Goal: Task Accomplishment & Management: Use online tool/utility

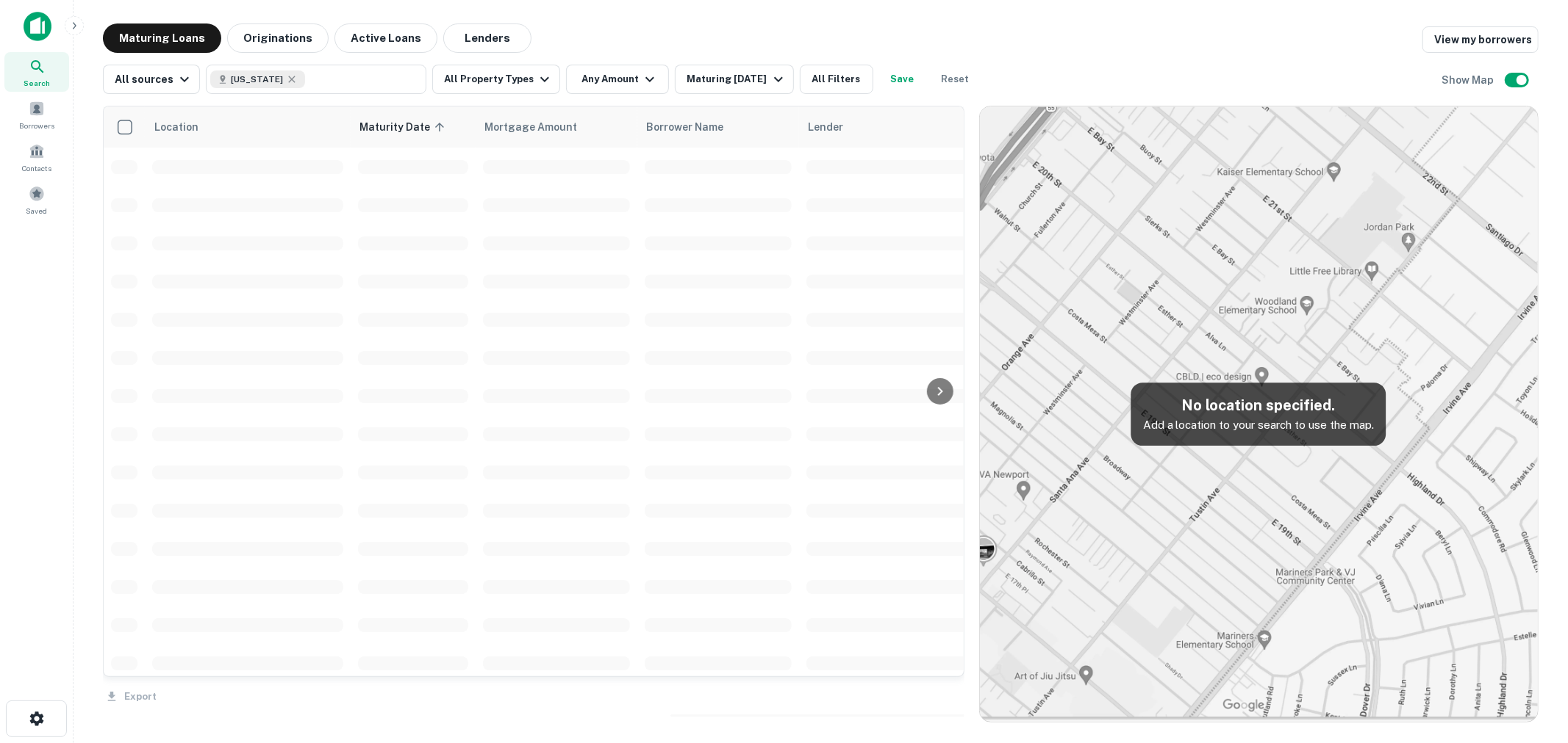
click at [286, 75] on icon at bounding box center [292, 79] width 12 height 12
type input "********"
click at [26, 24] on img at bounding box center [38, 26] width 28 height 29
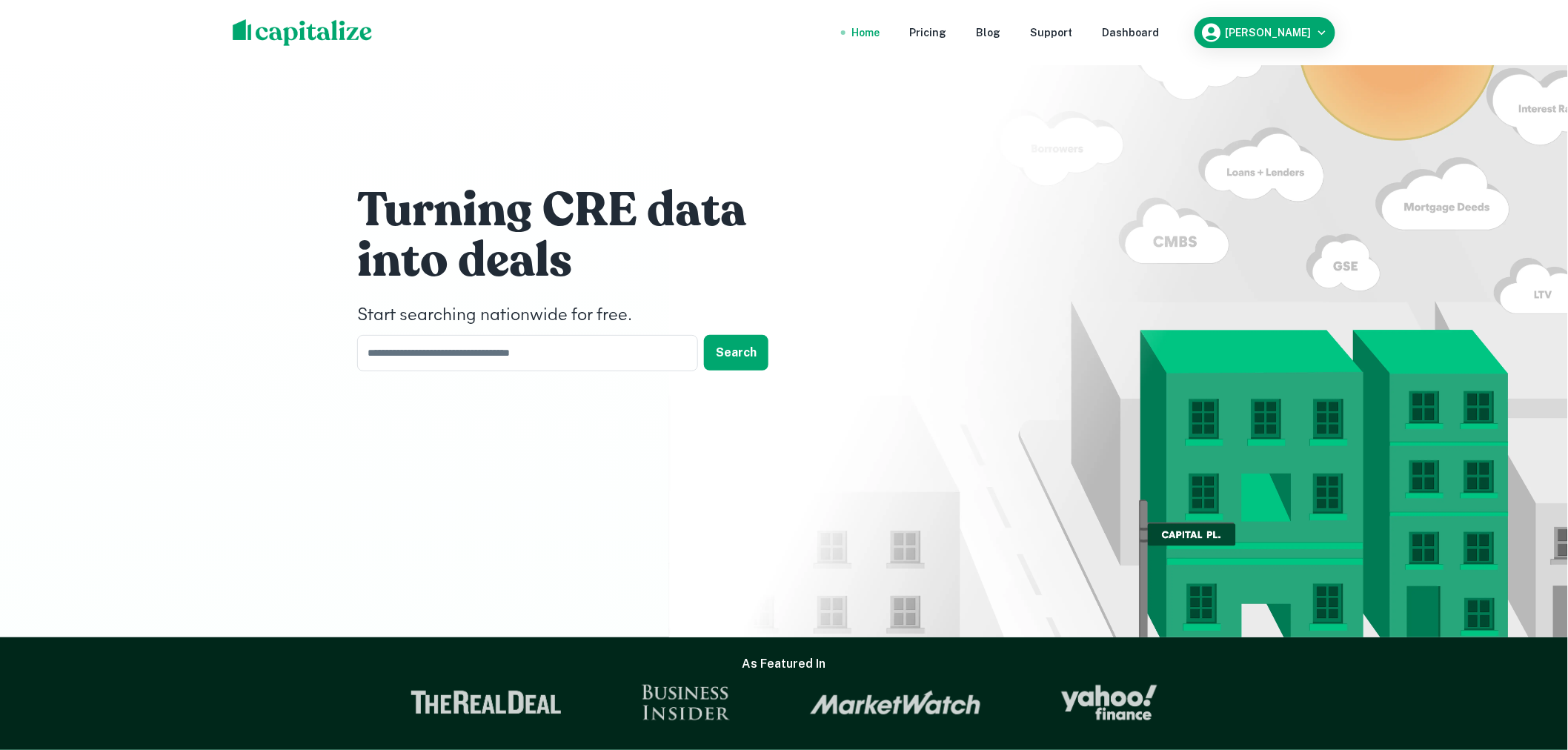
click at [492, 325] on h4 "Start searching nationwide for free." at bounding box center [579, 316] width 444 height 27
click at [501, 353] on input "text" at bounding box center [523, 353] width 330 height 36
type input "*"
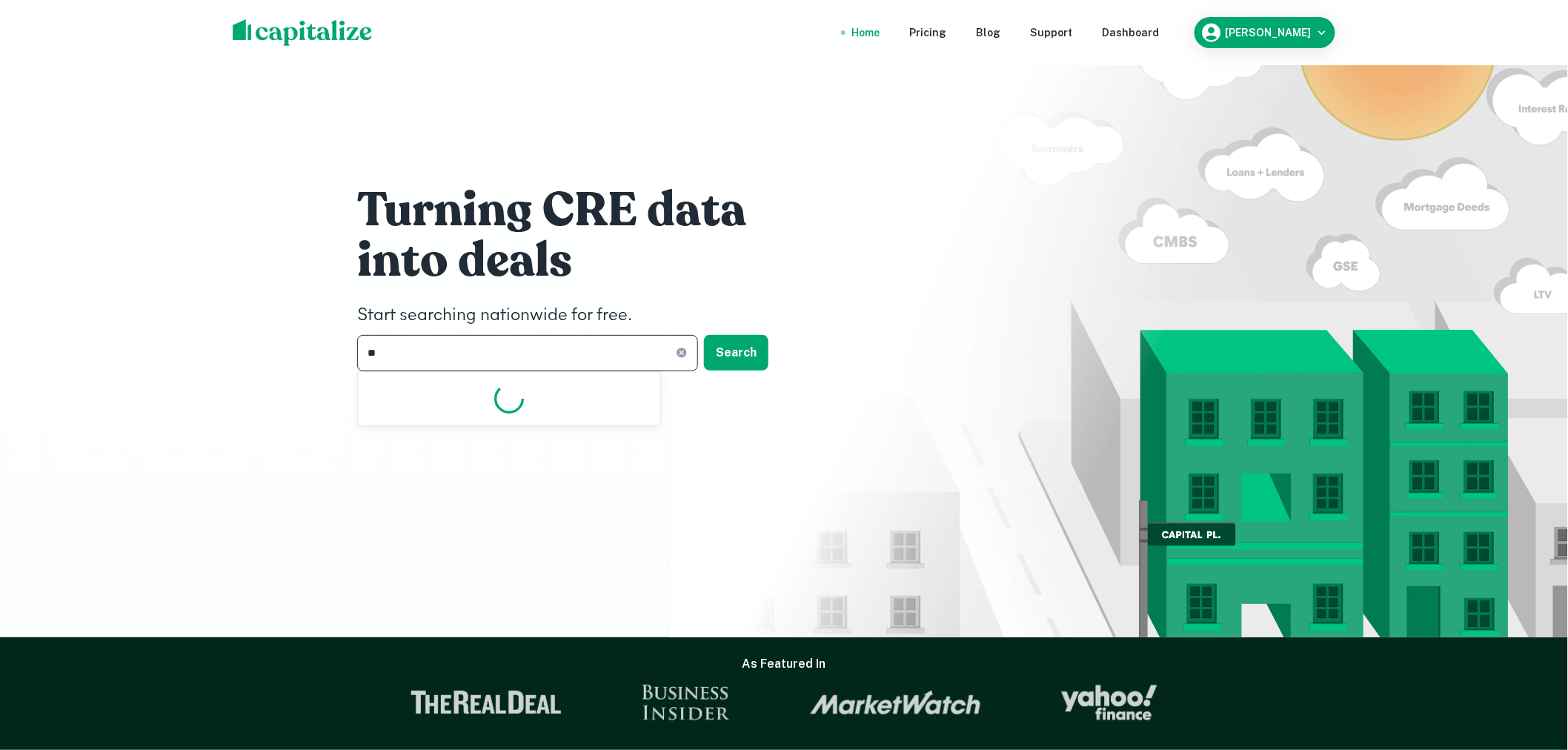
type input "*"
type input "*****"
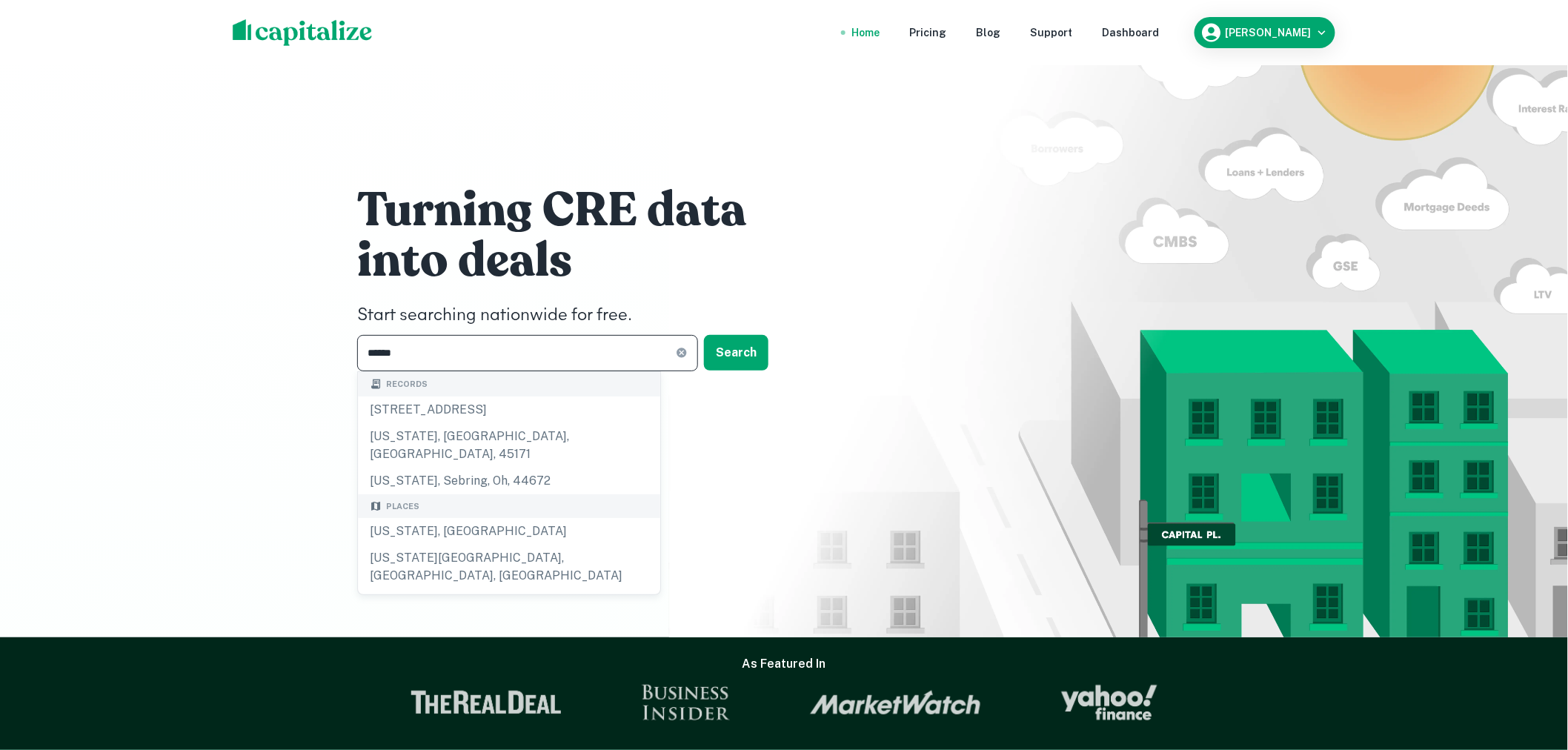
click at [511, 360] on input "*****" at bounding box center [517, 353] width 319 height 36
click at [427, 519] on div "[US_STATE], [GEOGRAPHIC_DATA]" at bounding box center [509, 532] width 303 height 27
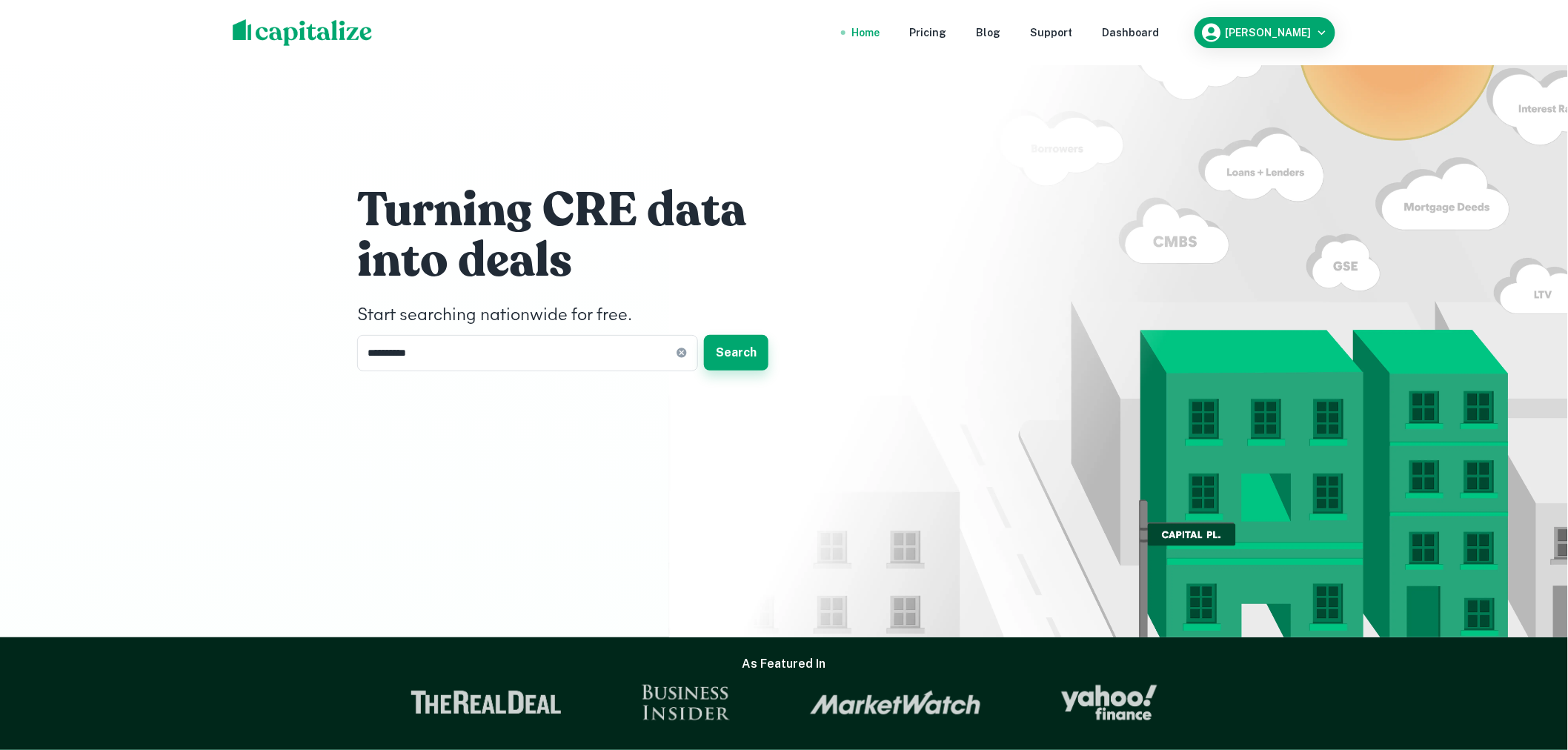
click at [728, 349] on button "Search" at bounding box center [736, 353] width 64 height 35
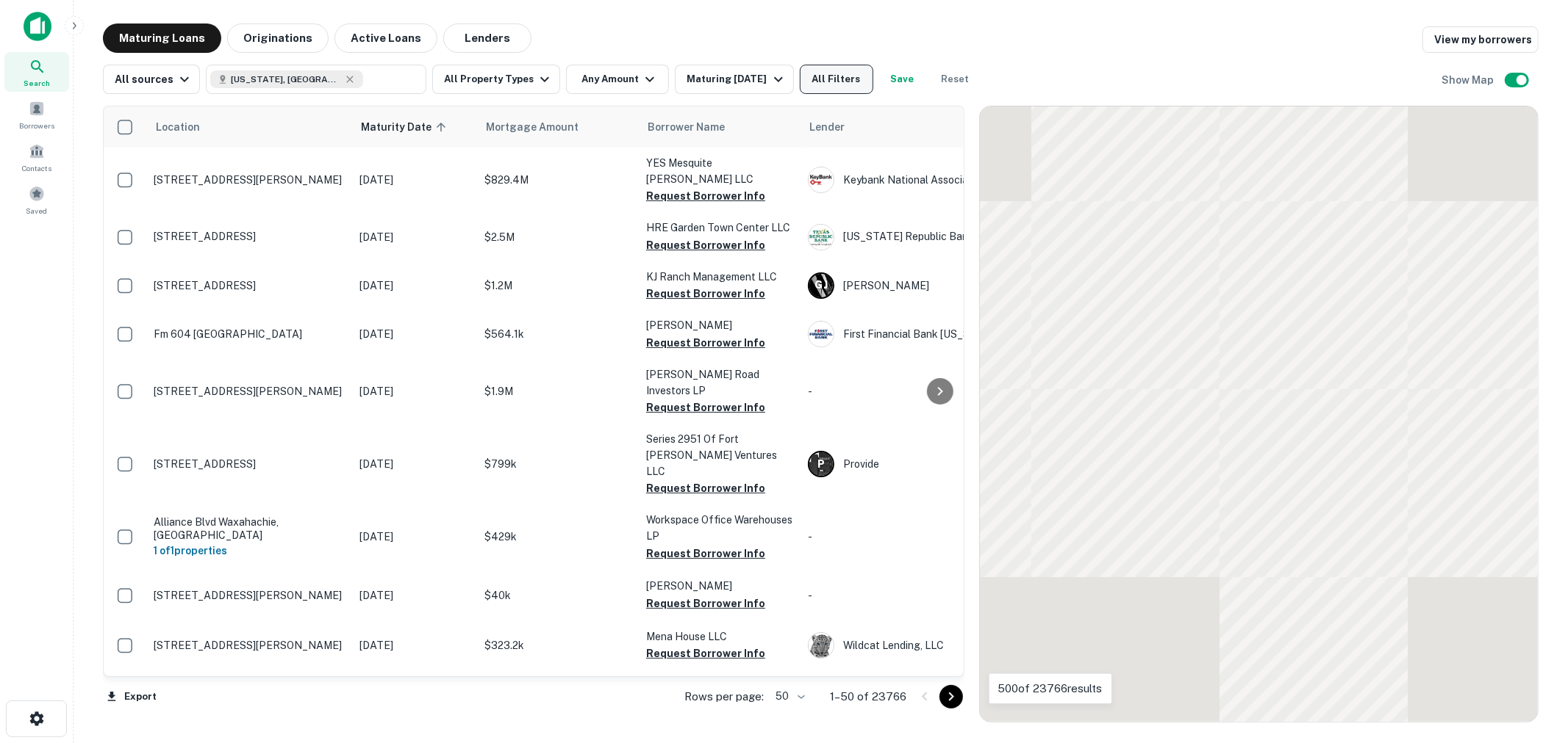
click at [839, 72] on button "All Filters" at bounding box center [836, 79] width 73 height 29
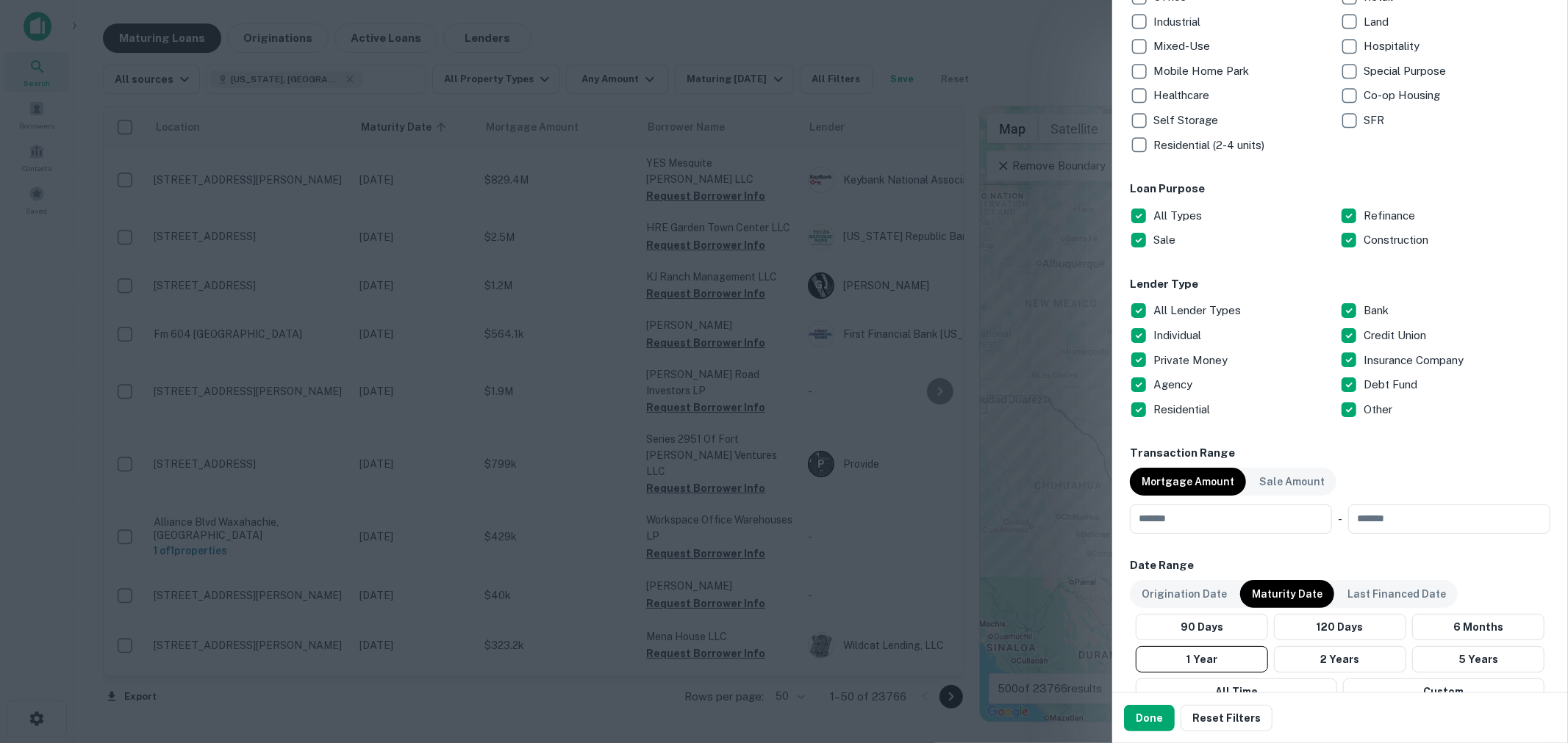
scroll to position [326, 0]
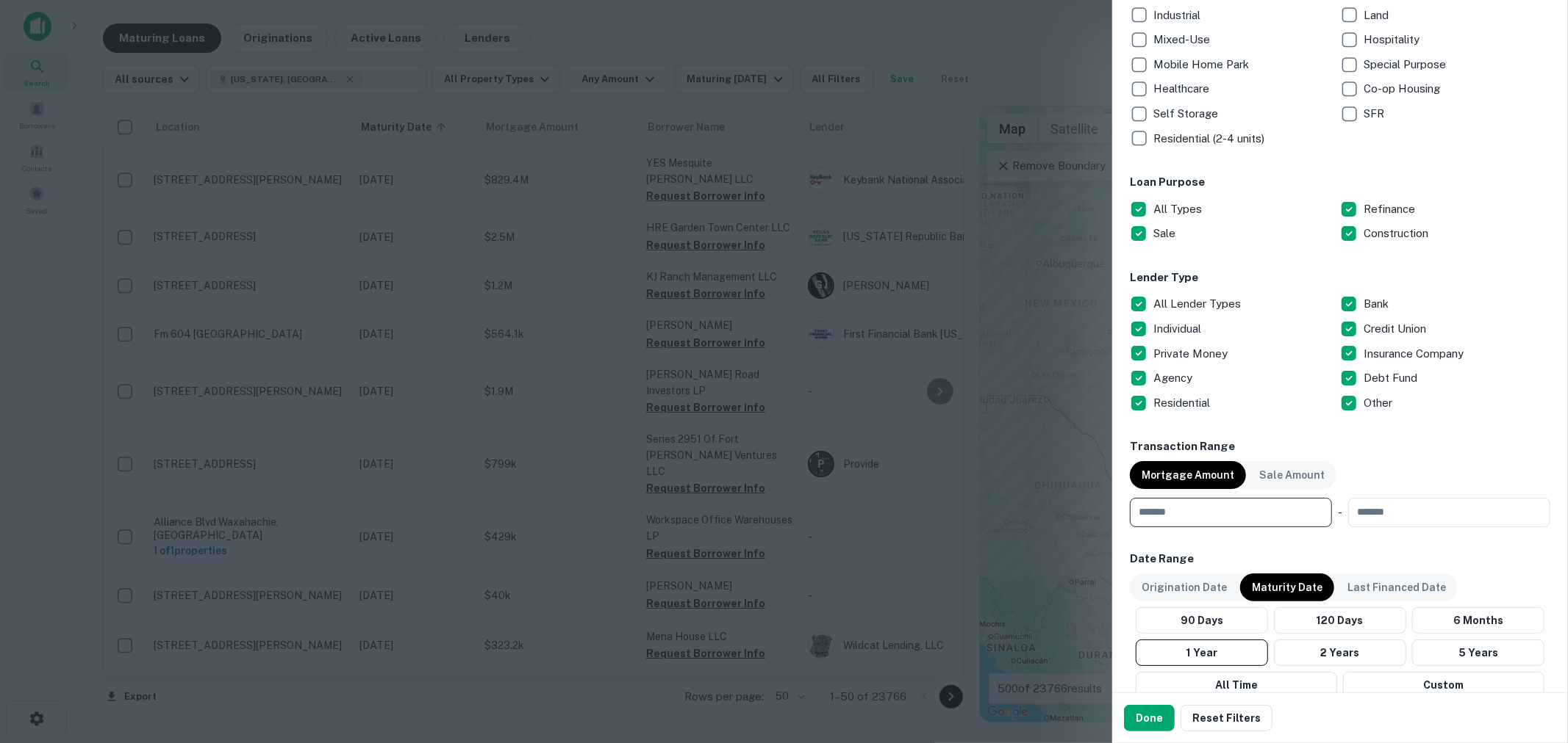
click at [1192, 525] on input "number" at bounding box center [1225, 512] width 192 height 29
type input "*"
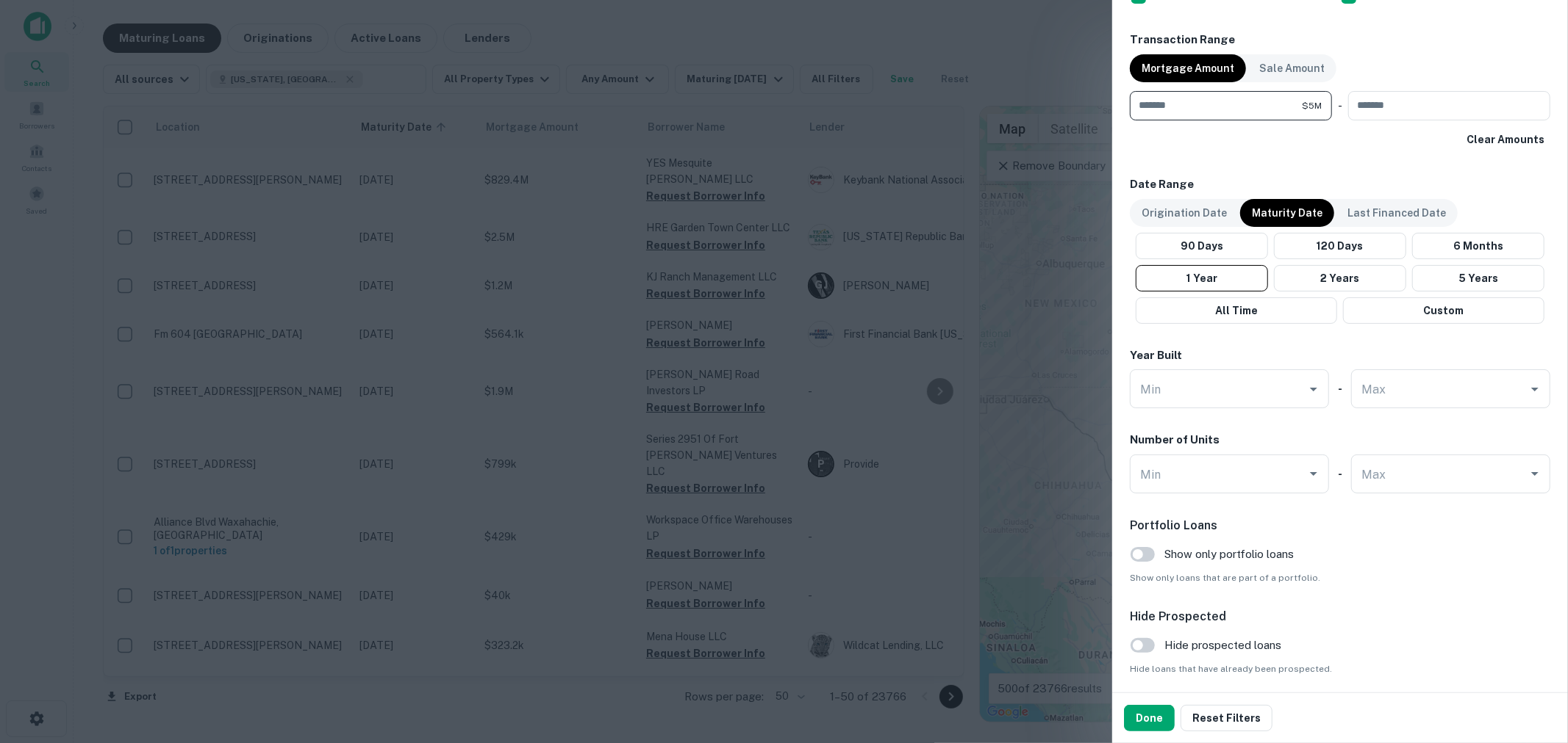
scroll to position [761, 0]
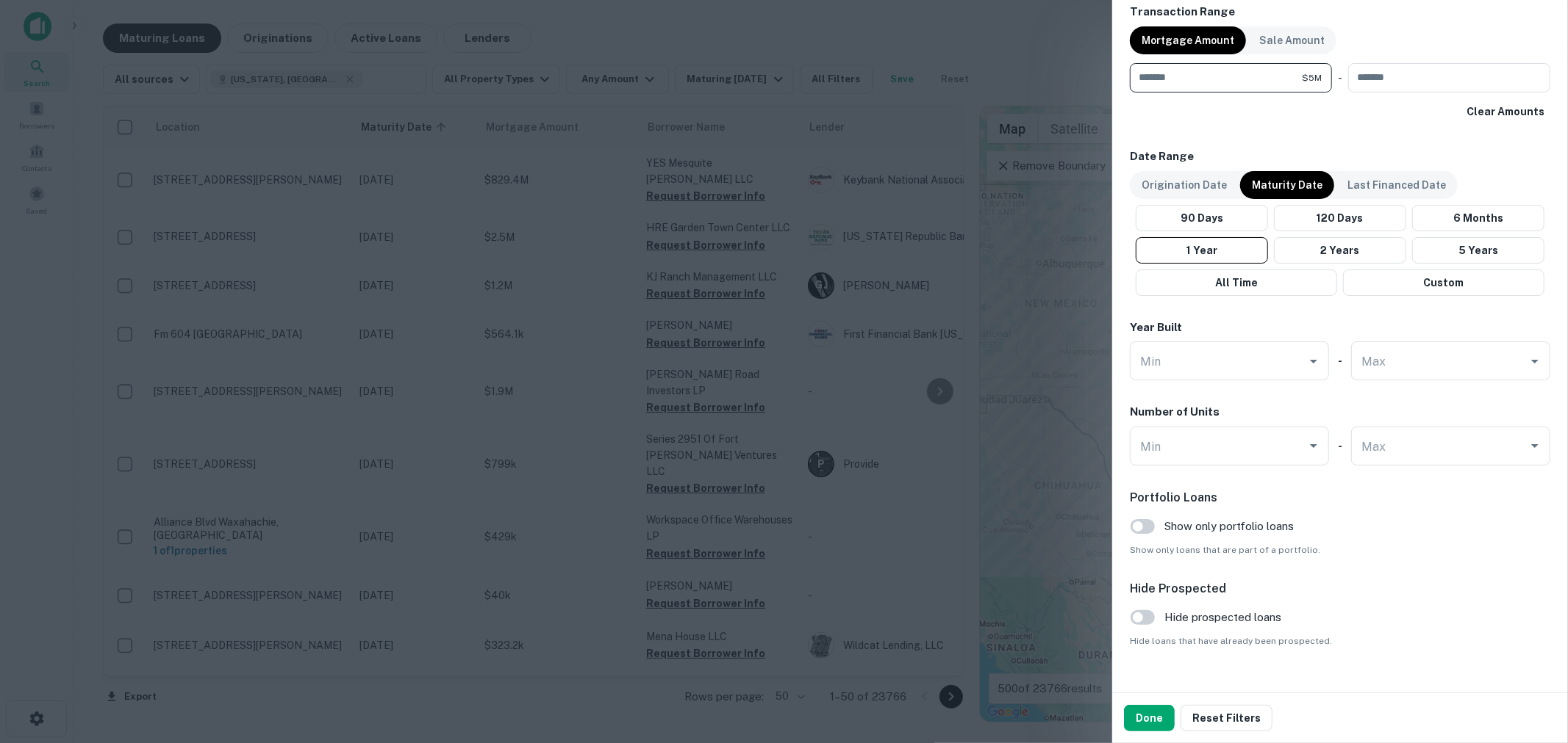
type input "*******"
click at [1292, 182] on p "Maturity Date" at bounding box center [1287, 185] width 71 height 16
click at [1212, 243] on button "1 Year" at bounding box center [1201, 250] width 132 height 26
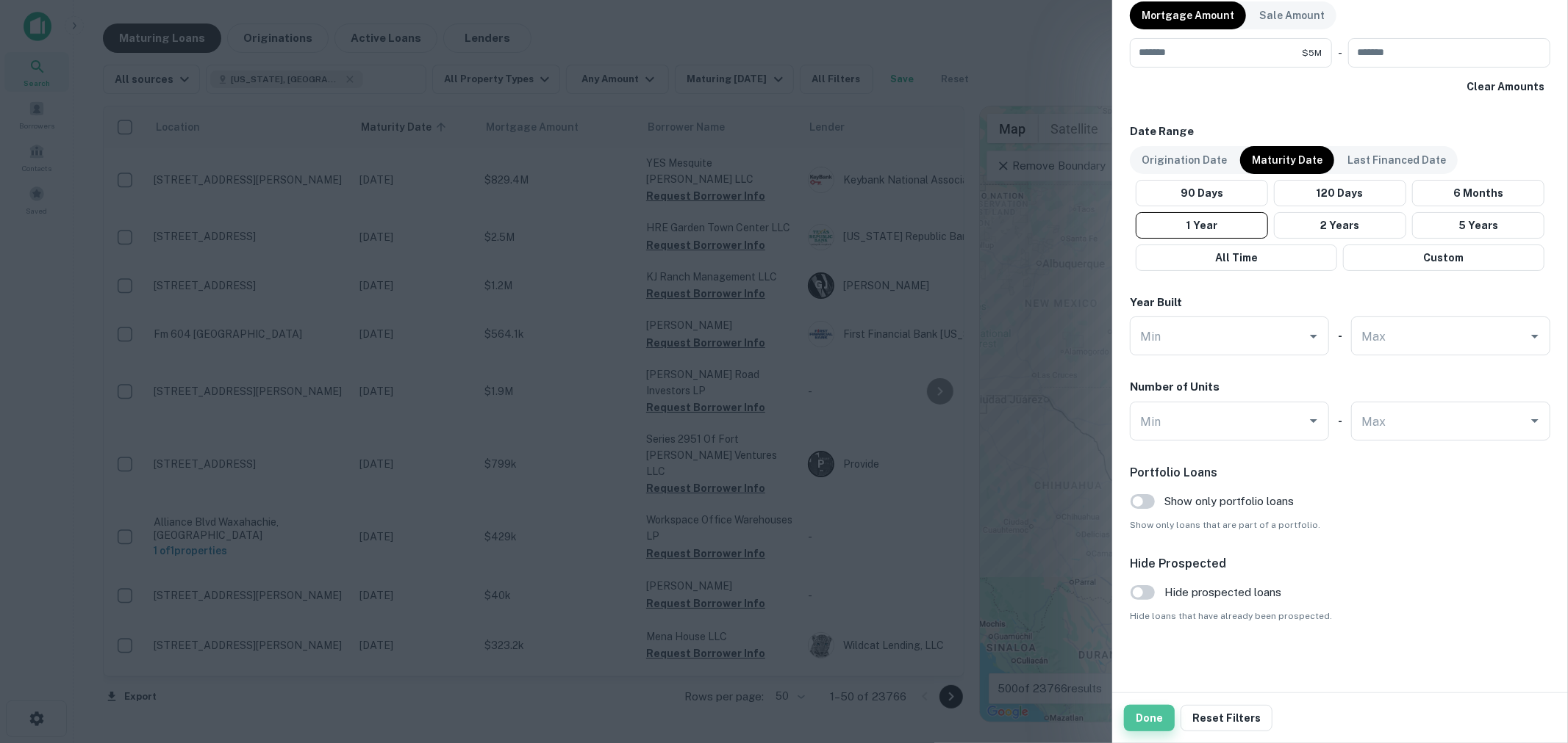
click at [1148, 718] on button "Done" at bounding box center [1149, 718] width 50 height 26
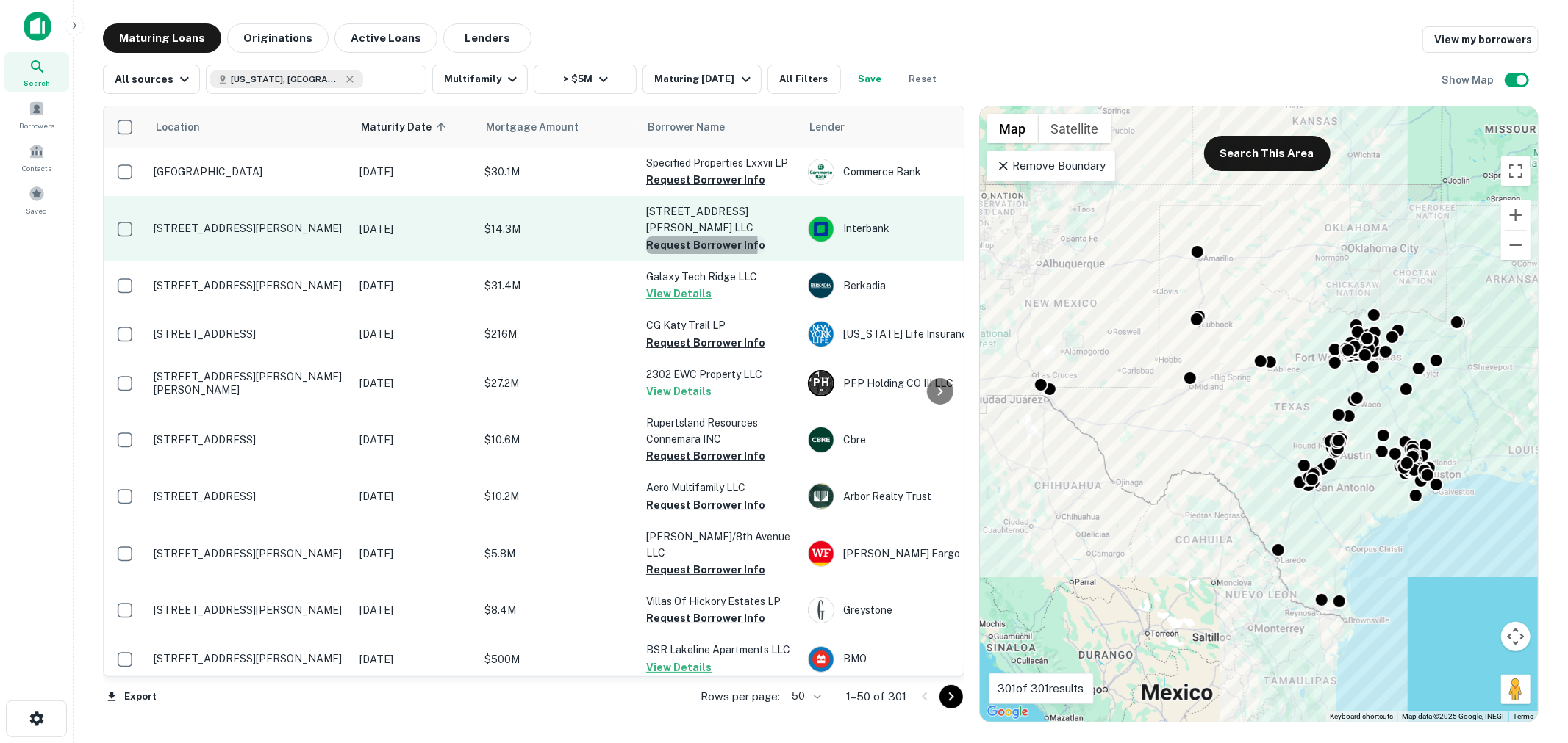
click at [684, 237] on button "Request Borrower Info" at bounding box center [706, 245] width 119 height 18
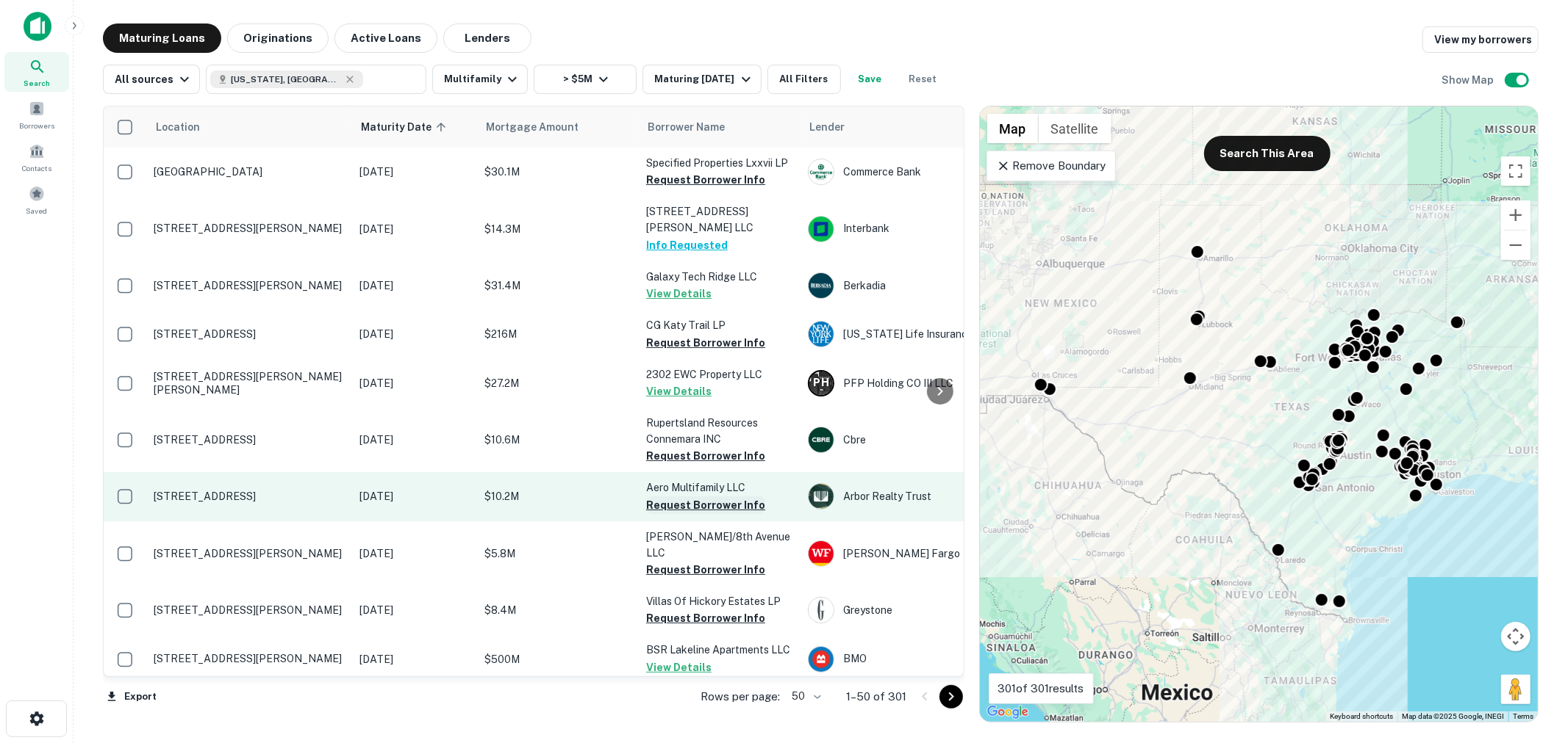
click at [703, 497] on button "Request Borrower Info" at bounding box center [706, 505] width 119 height 18
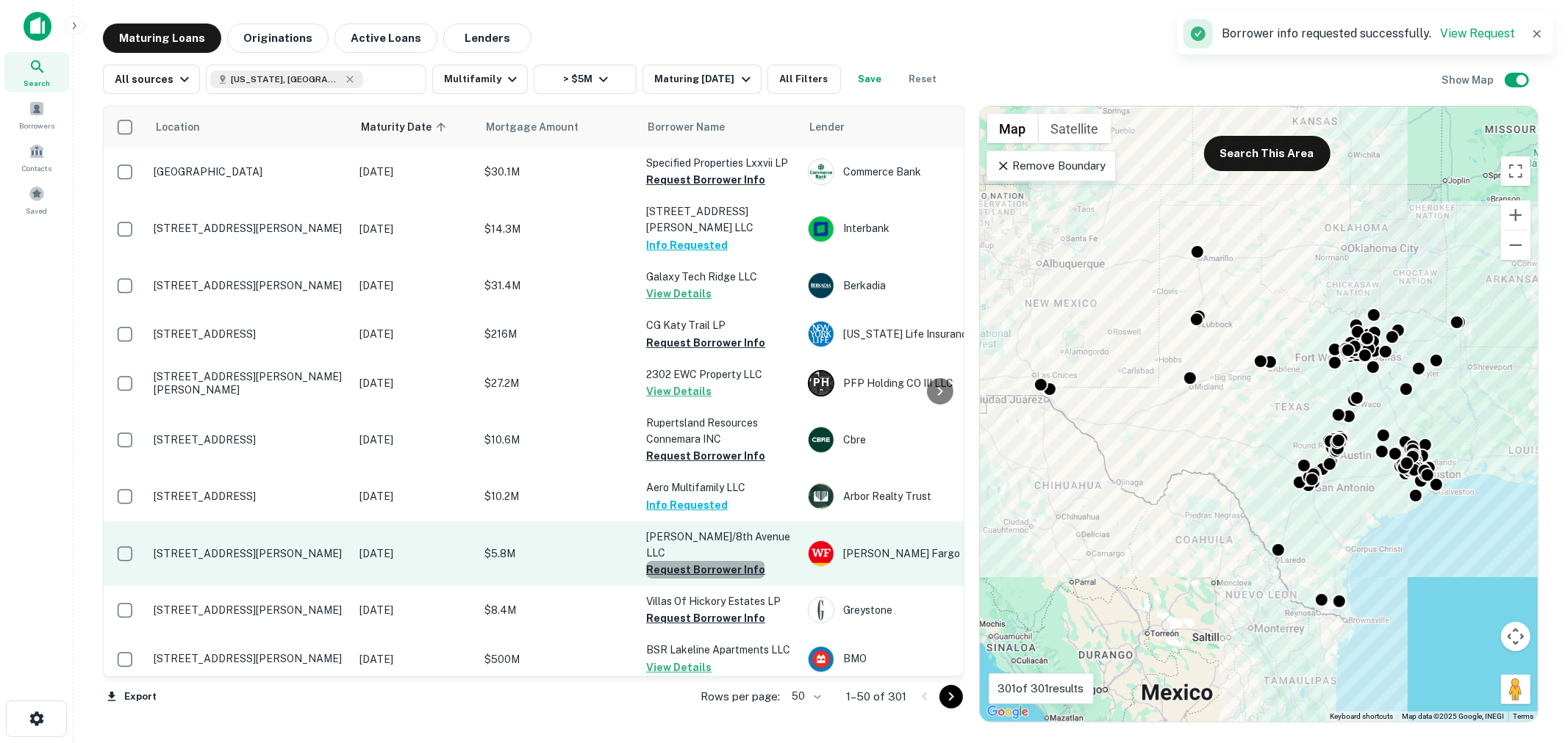
click at [704, 562] on button "Request Borrower Info" at bounding box center [706, 570] width 119 height 18
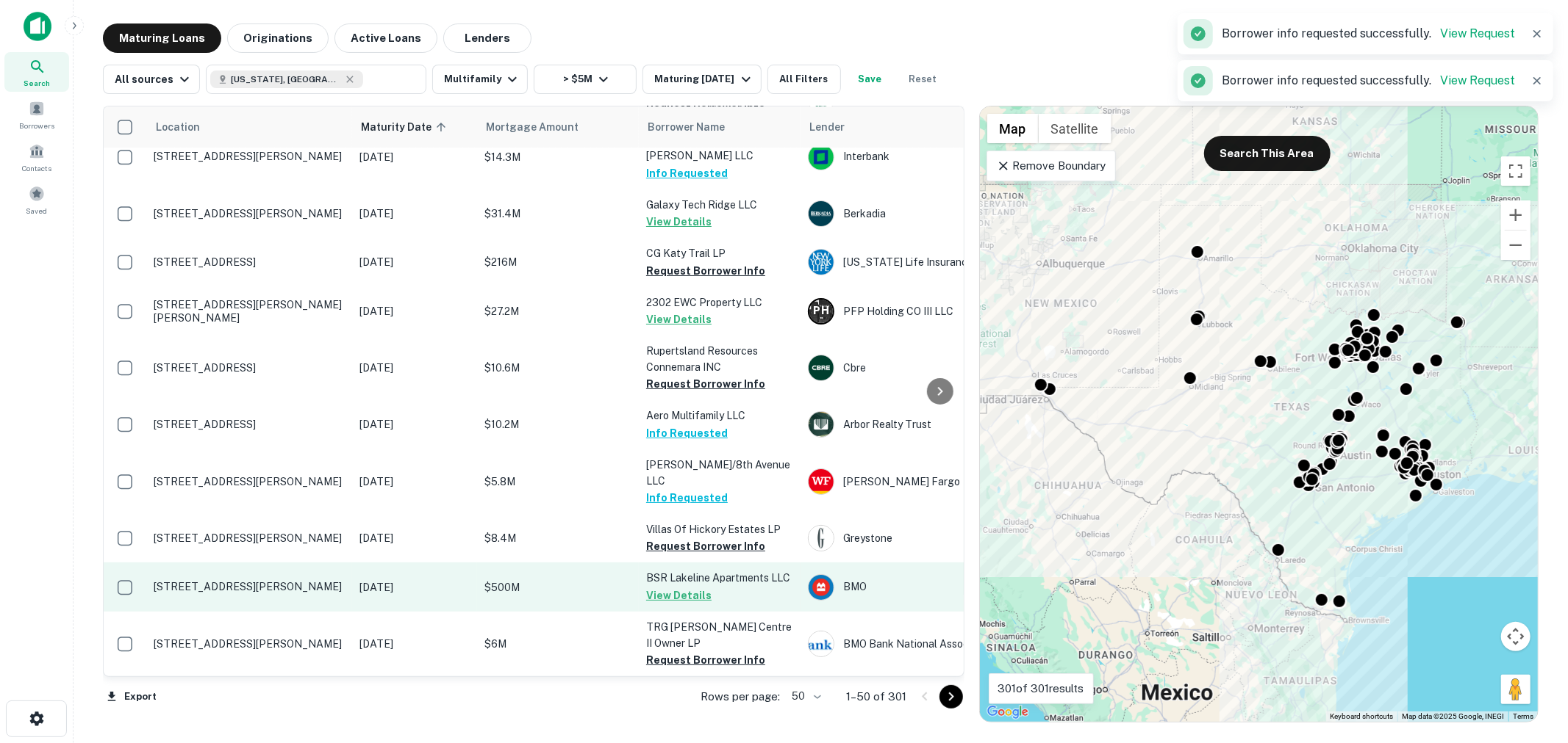
scroll to position [108, 0]
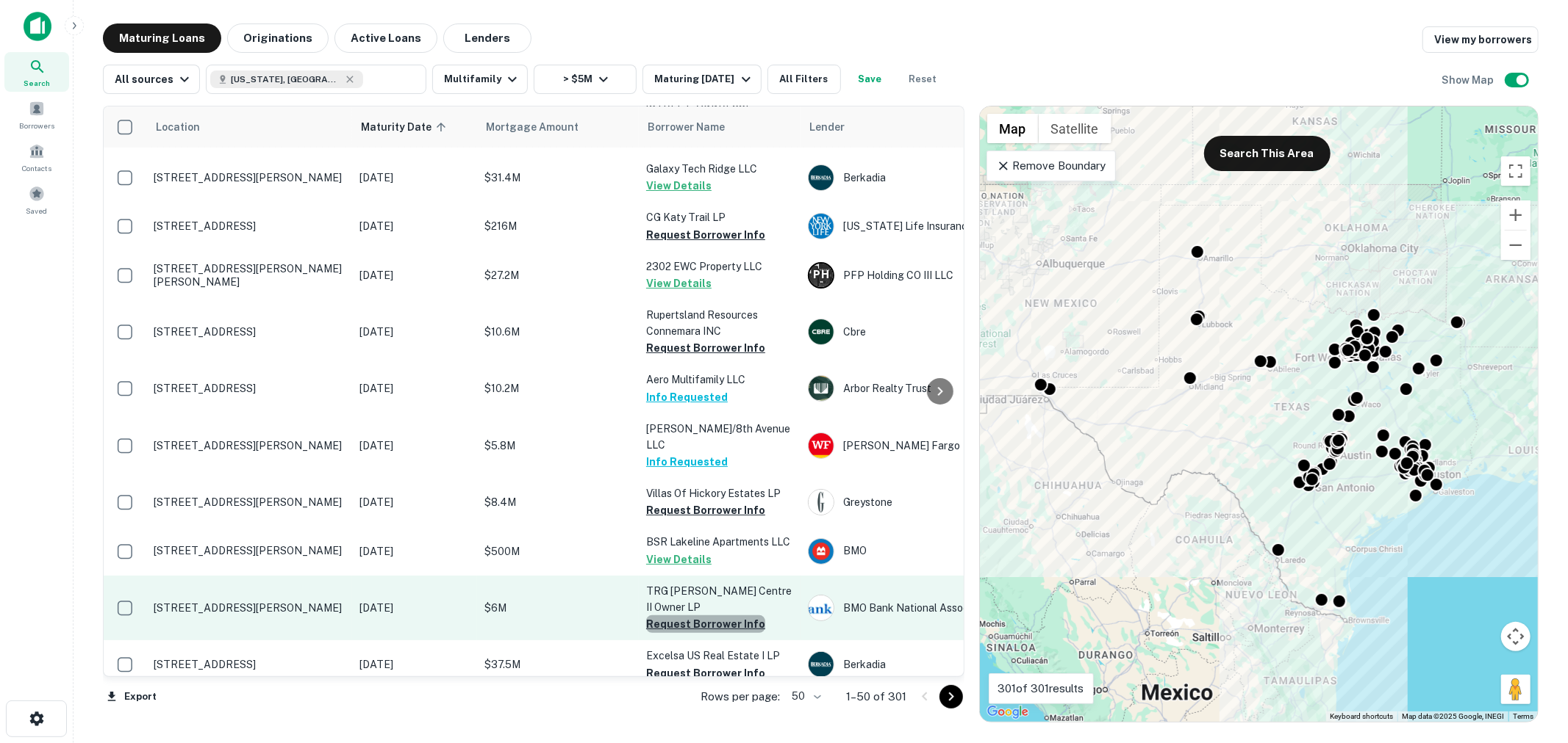
click at [714, 615] on button "Request Borrower Info" at bounding box center [706, 624] width 119 height 18
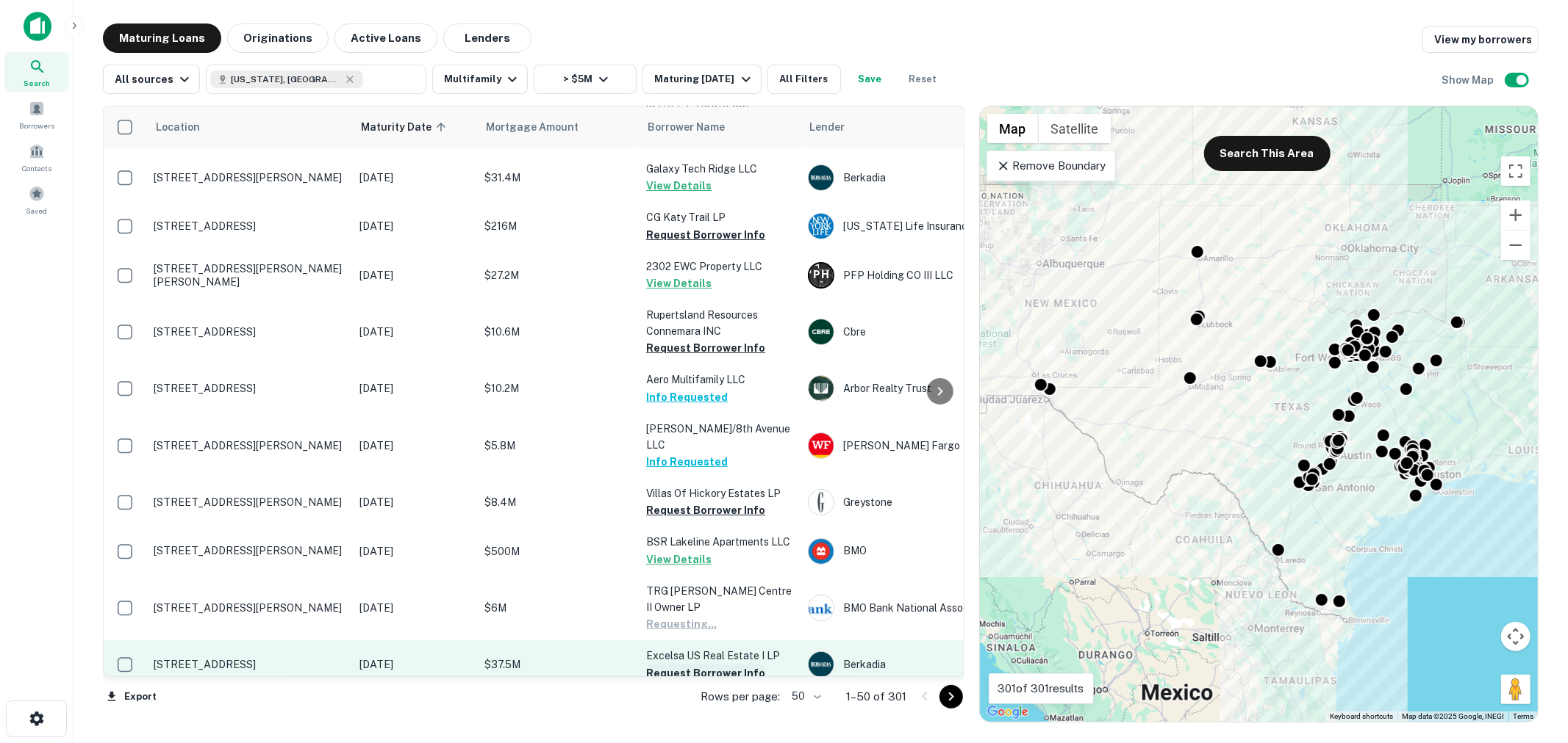
click at [715, 665] on button "Request Borrower Info" at bounding box center [706, 673] width 119 height 18
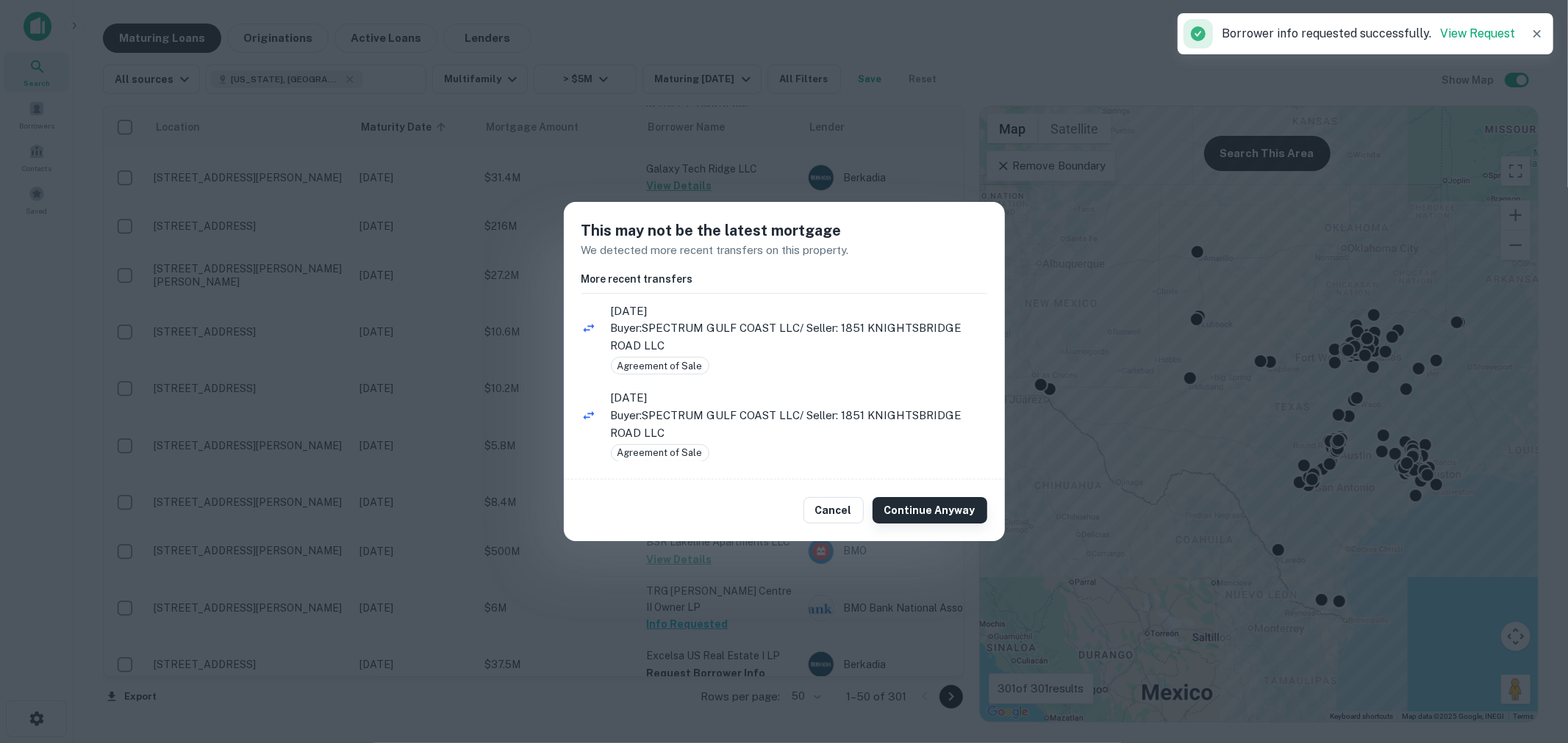
click at [928, 520] on button "Continue Anyway" at bounding box center [929, 510] width 114 height 26
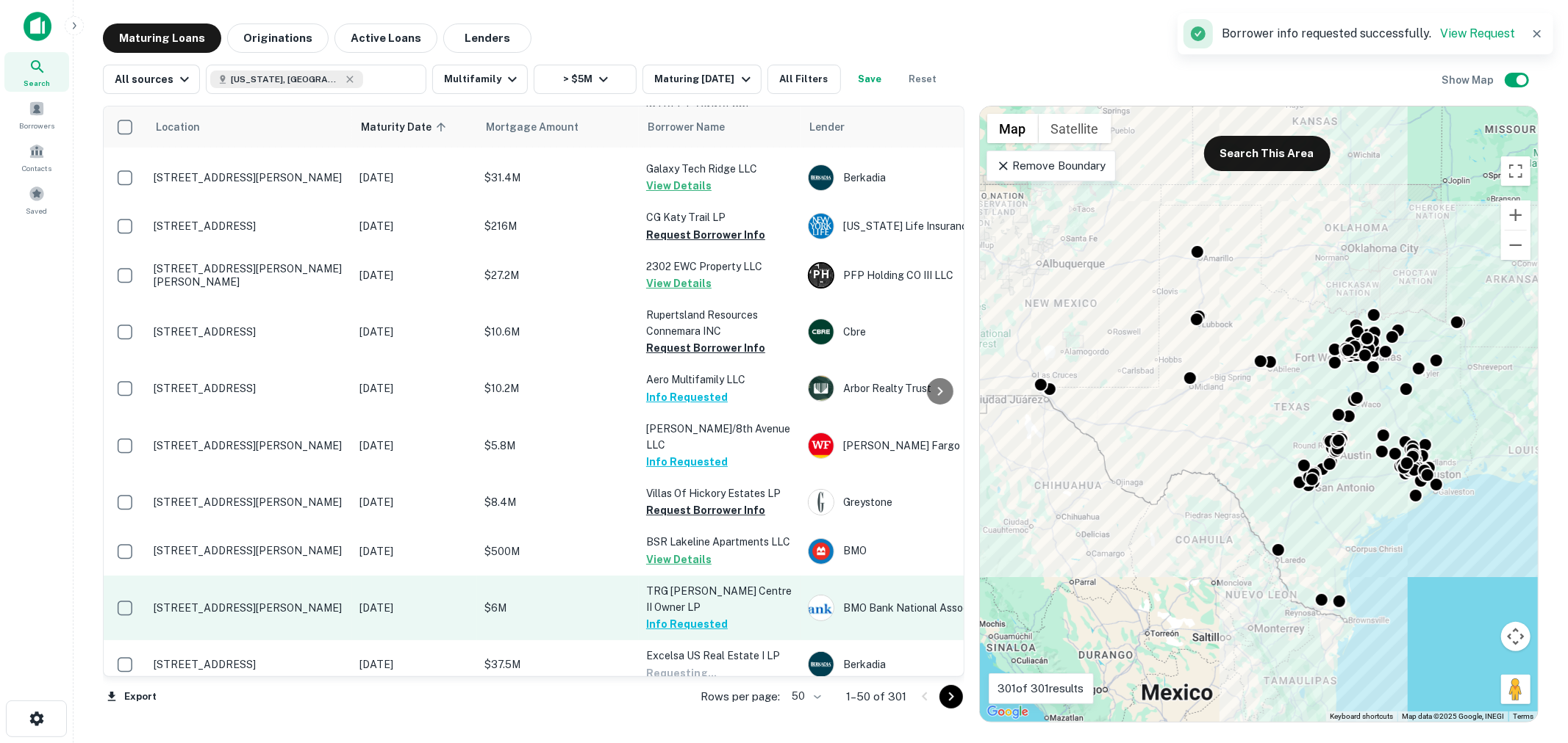
scroll to position [217, 0]
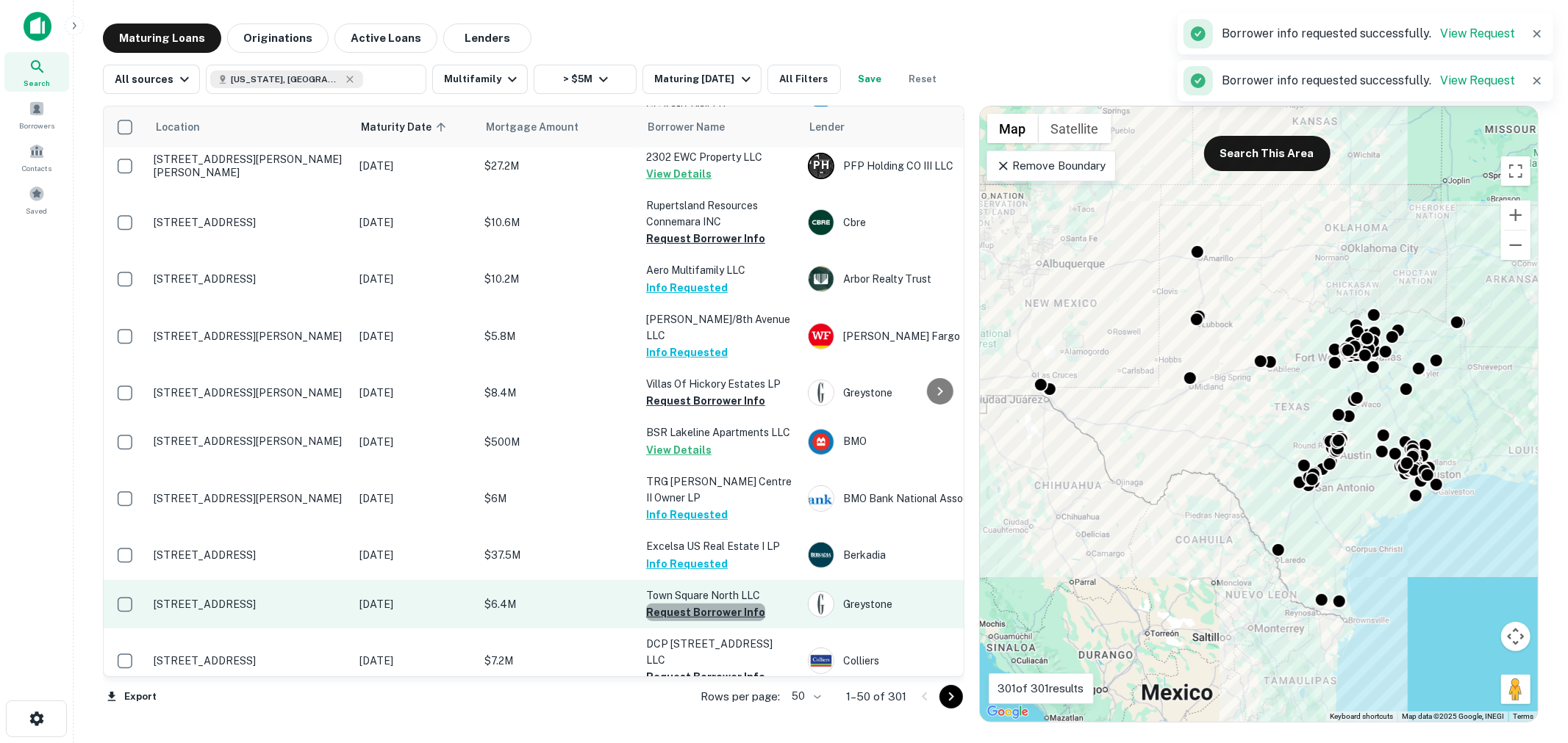
click at [710, 604] on button "Request Borrower Info" at bounding box center [706, 613] width 119 height 18
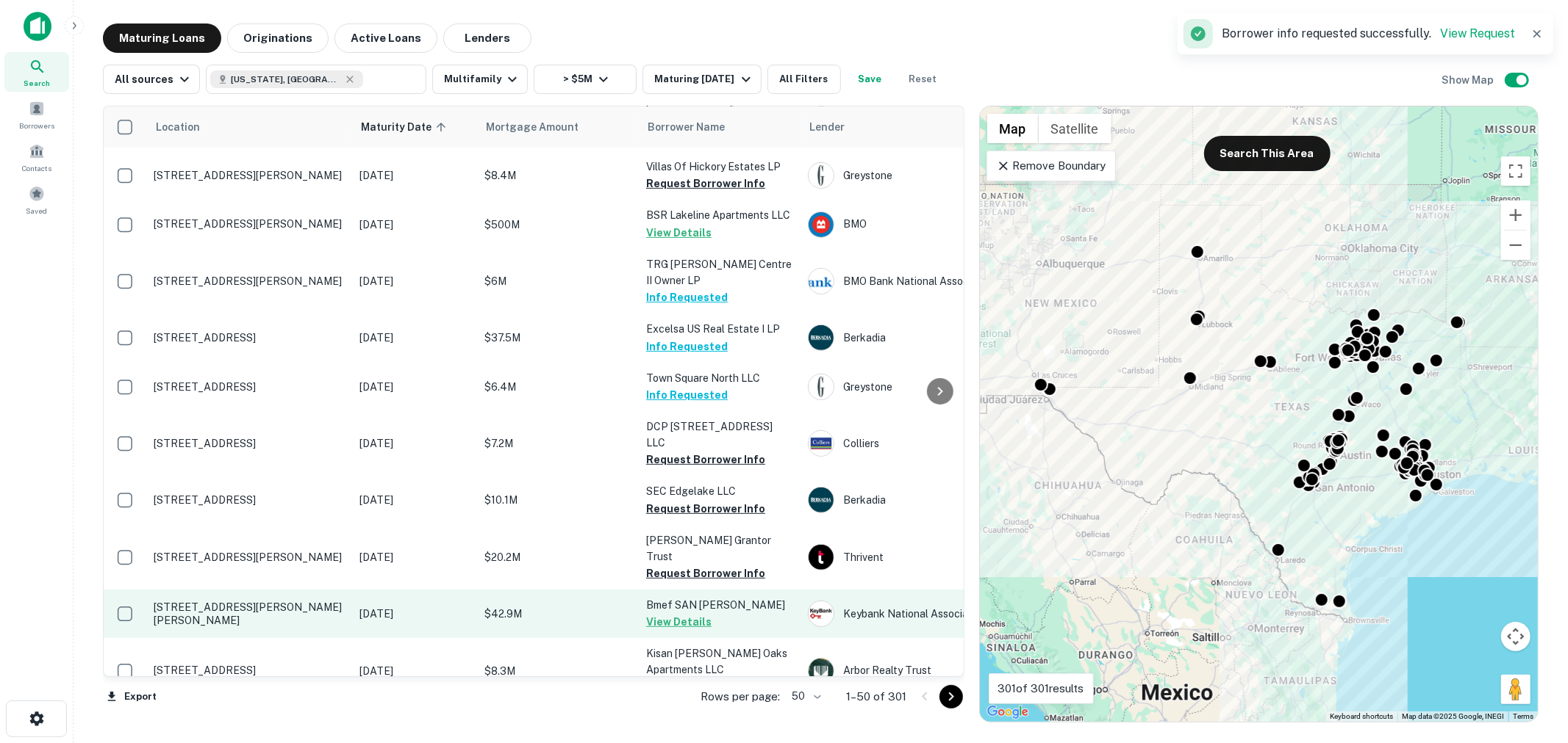
scroll to position [544, 0]
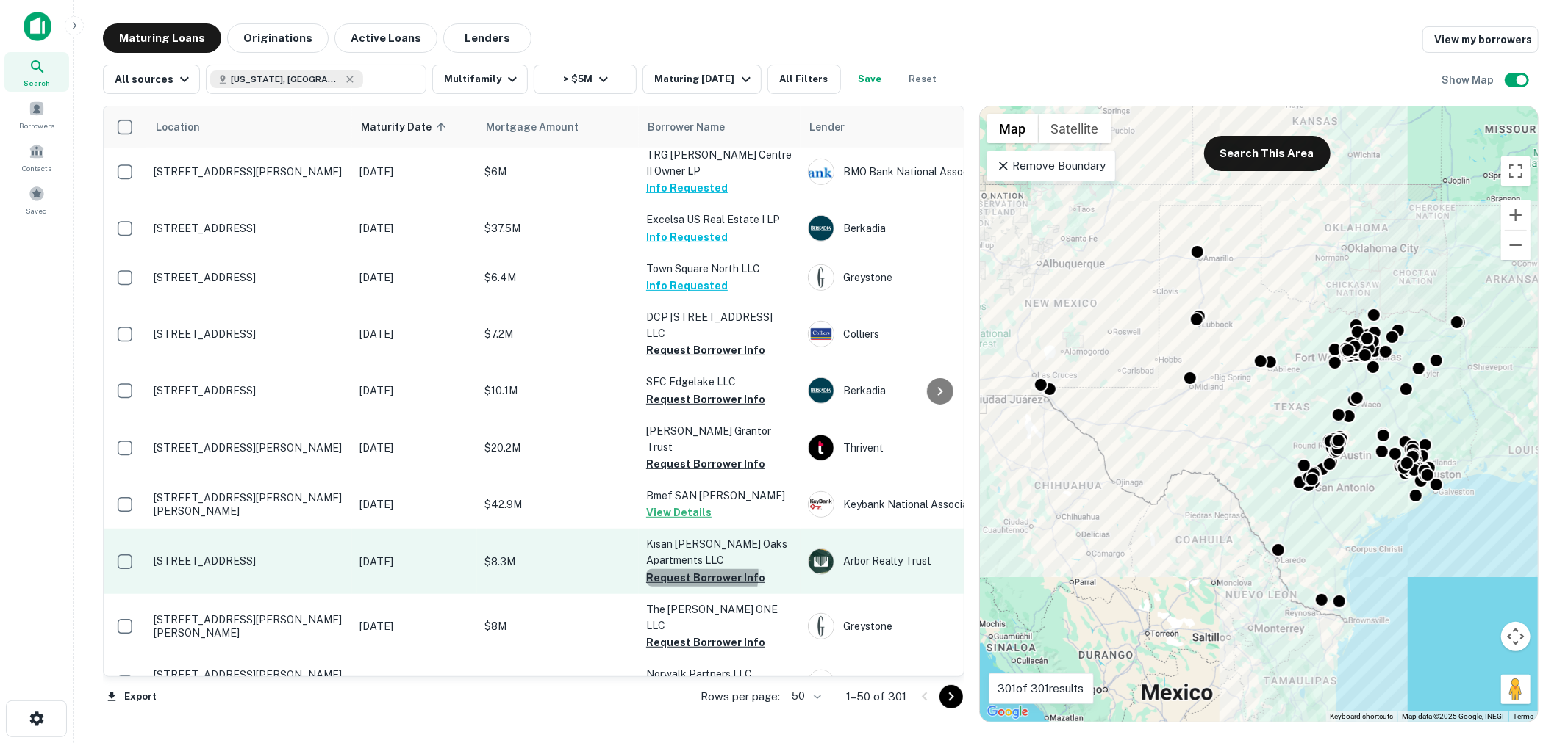
click at [694, 569] on button "Request Borrower Info" at bounding box center [706, 578] width 119 height 18
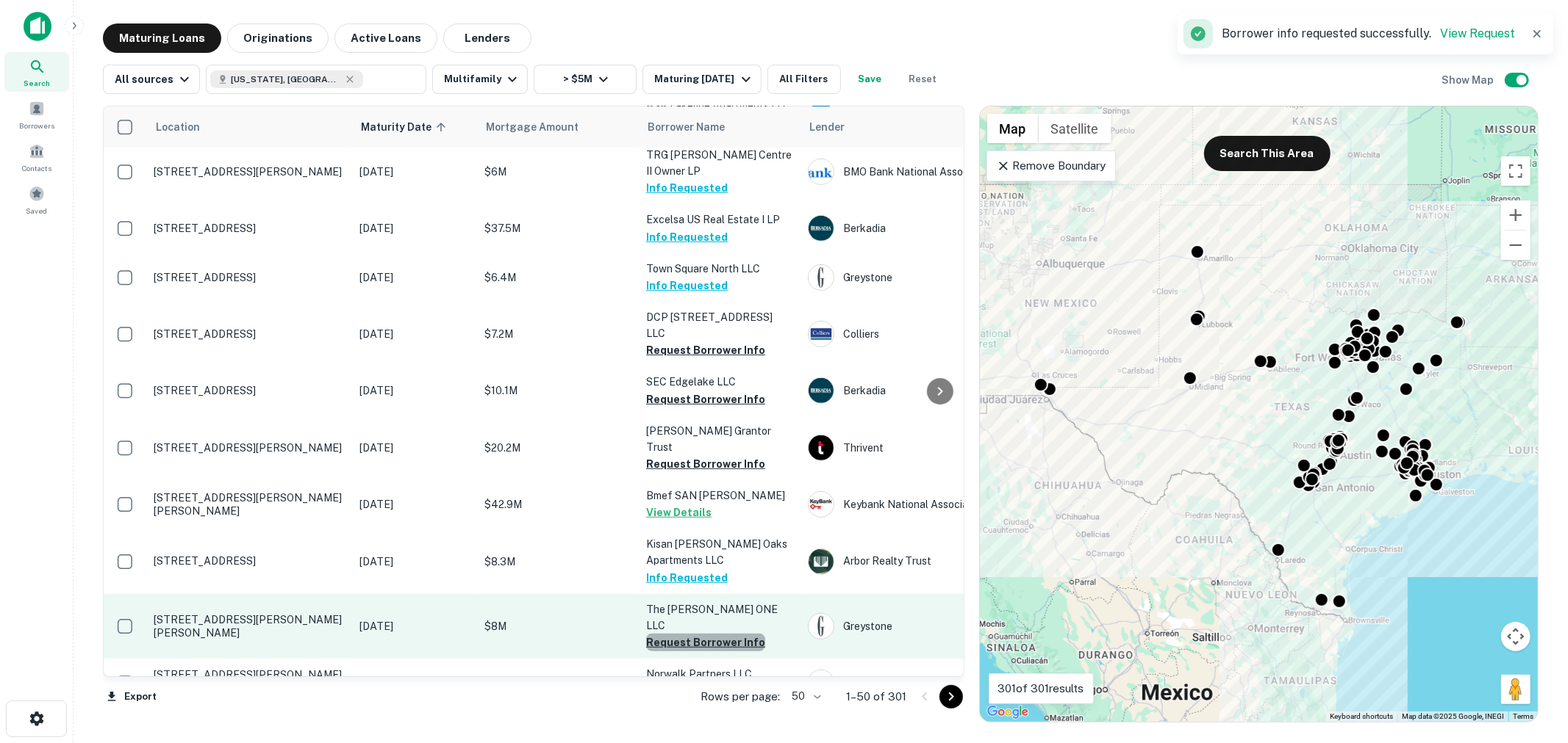
click at [709, 634] on button "Request Borrower Info" at bounding box center [706, 642] width 119 height 18
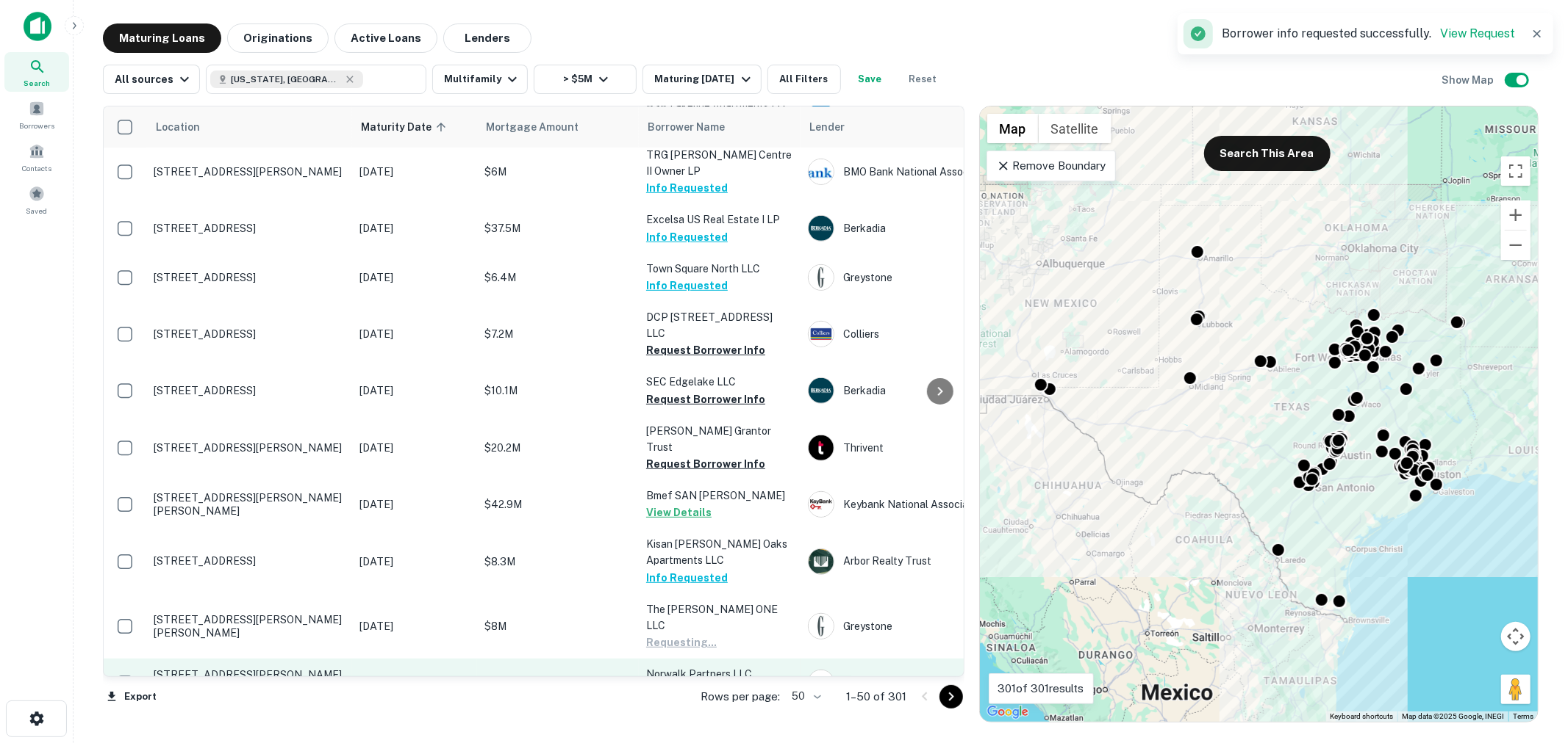
scroll to position [653, 0]
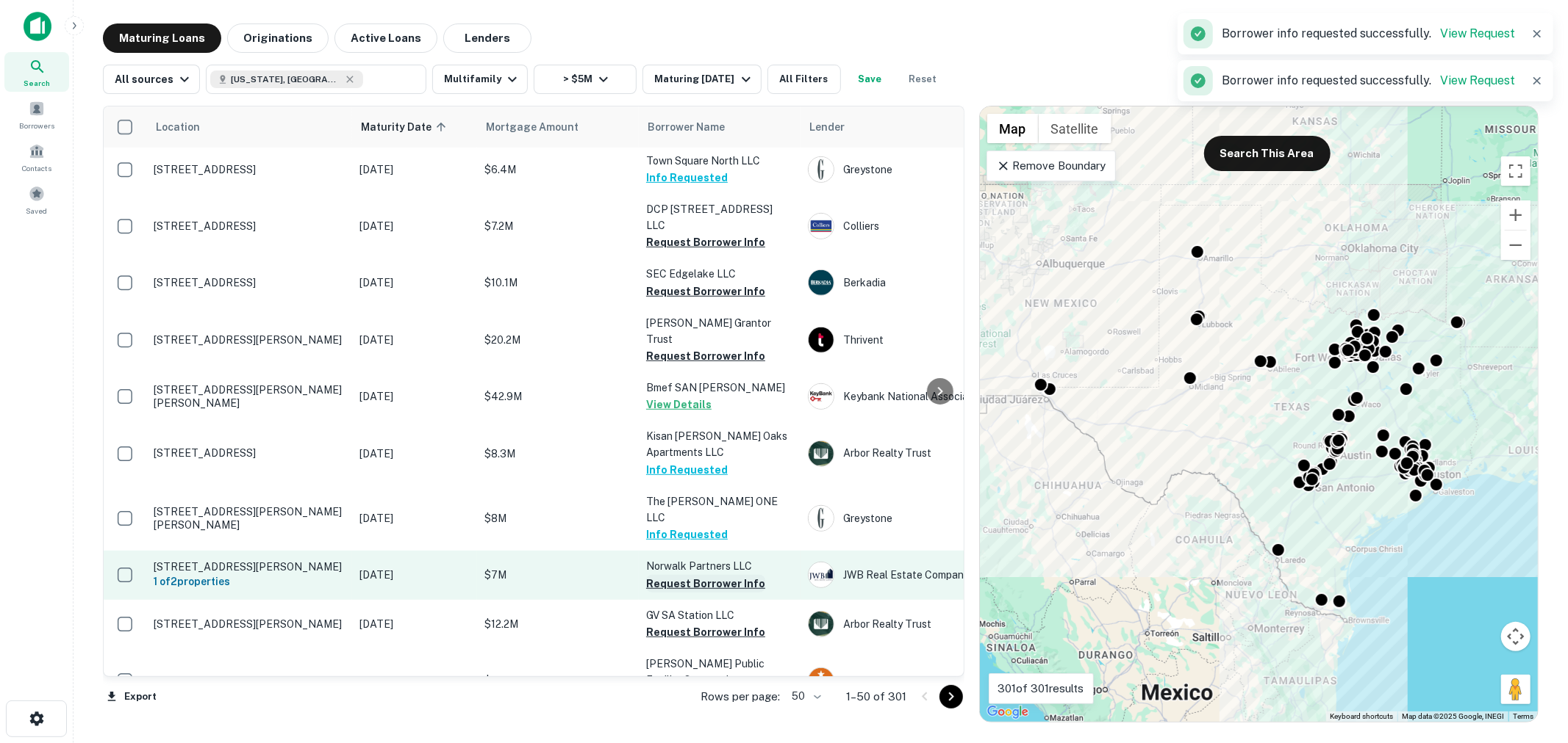
click at [711, 575] on button "Request Borrower Info" at bounding box center [706, 584] width 119 height 18
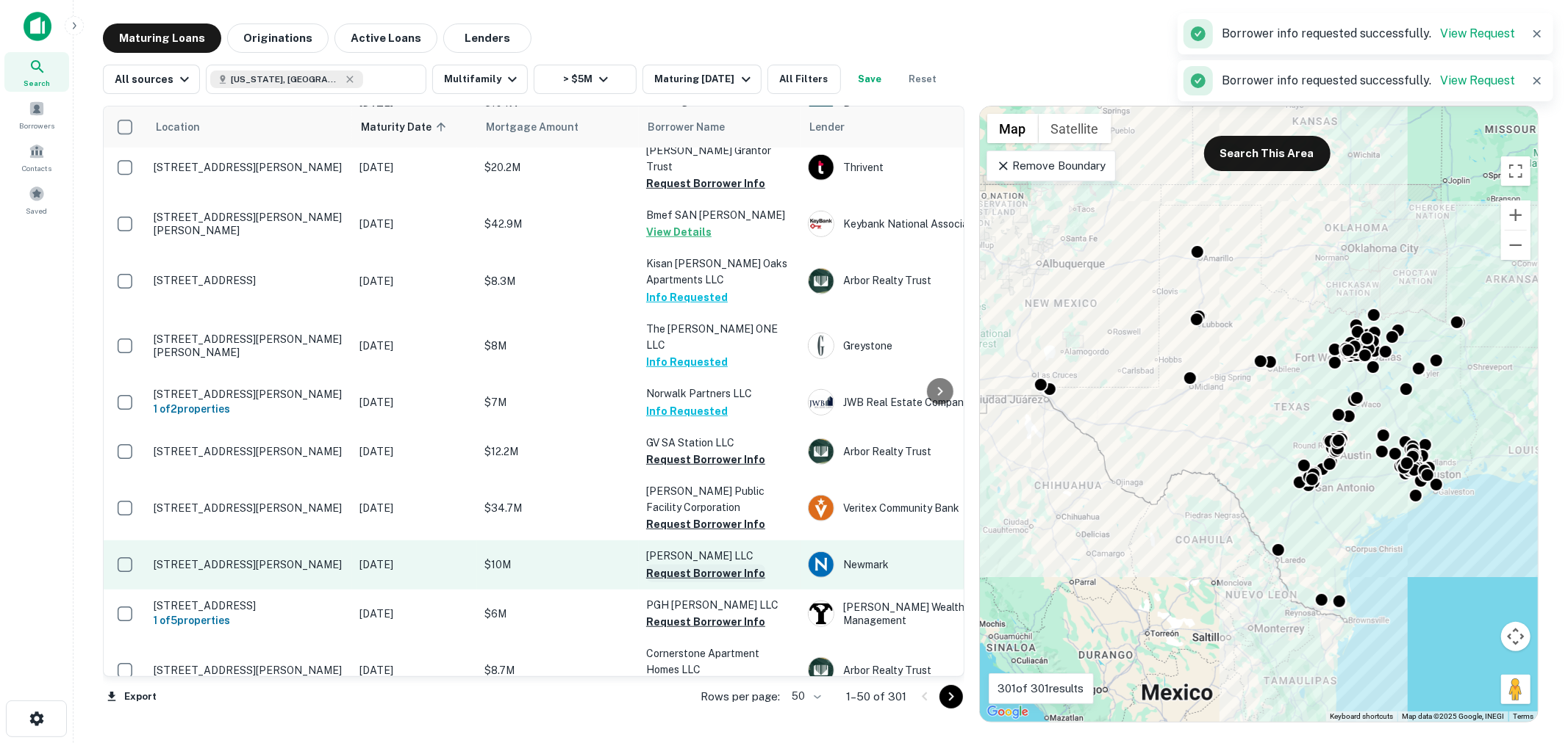
scroll to position [871, 0]
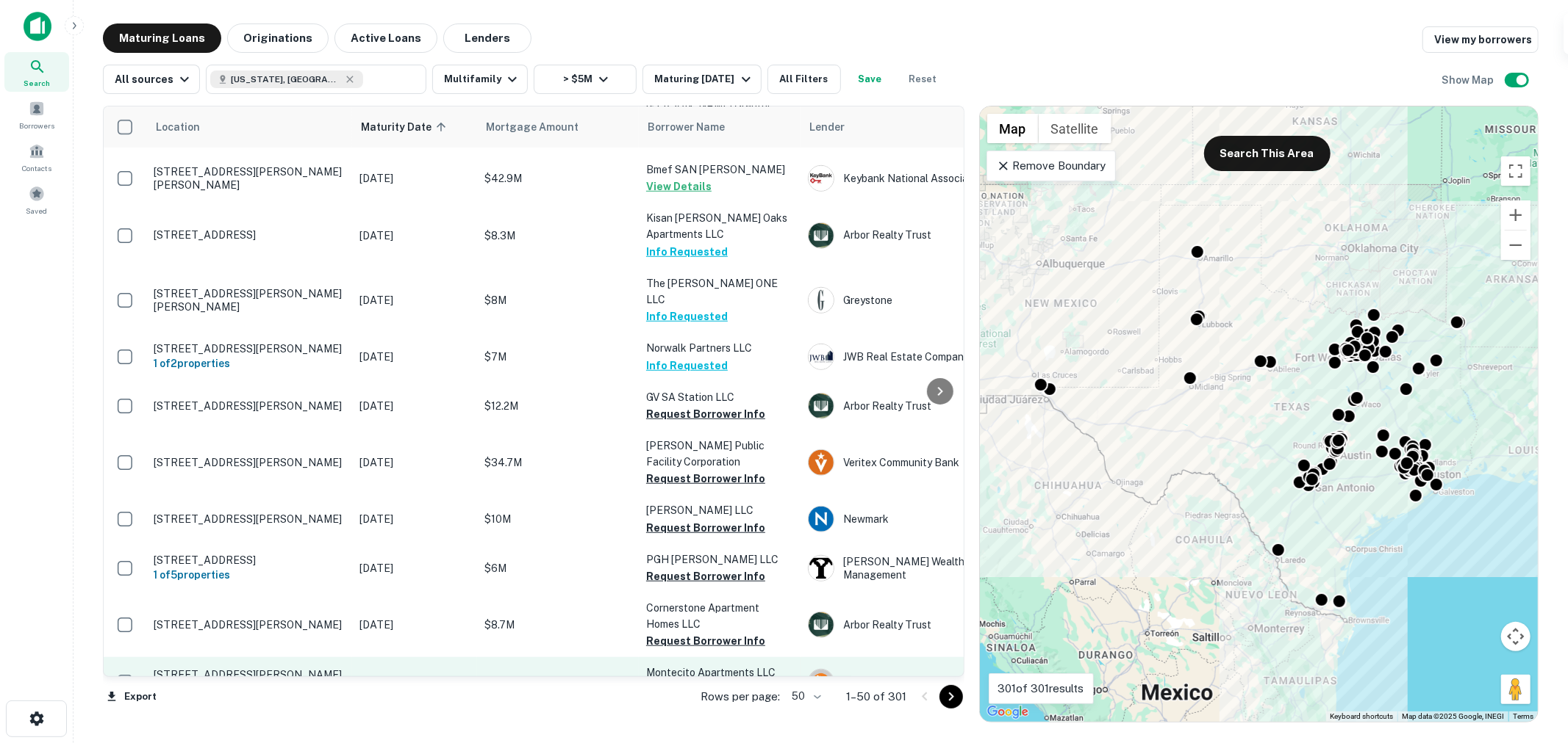
click at [706, 682] on button "Request Borrower Info" at bounding box center [706, 690] width 119 height 18
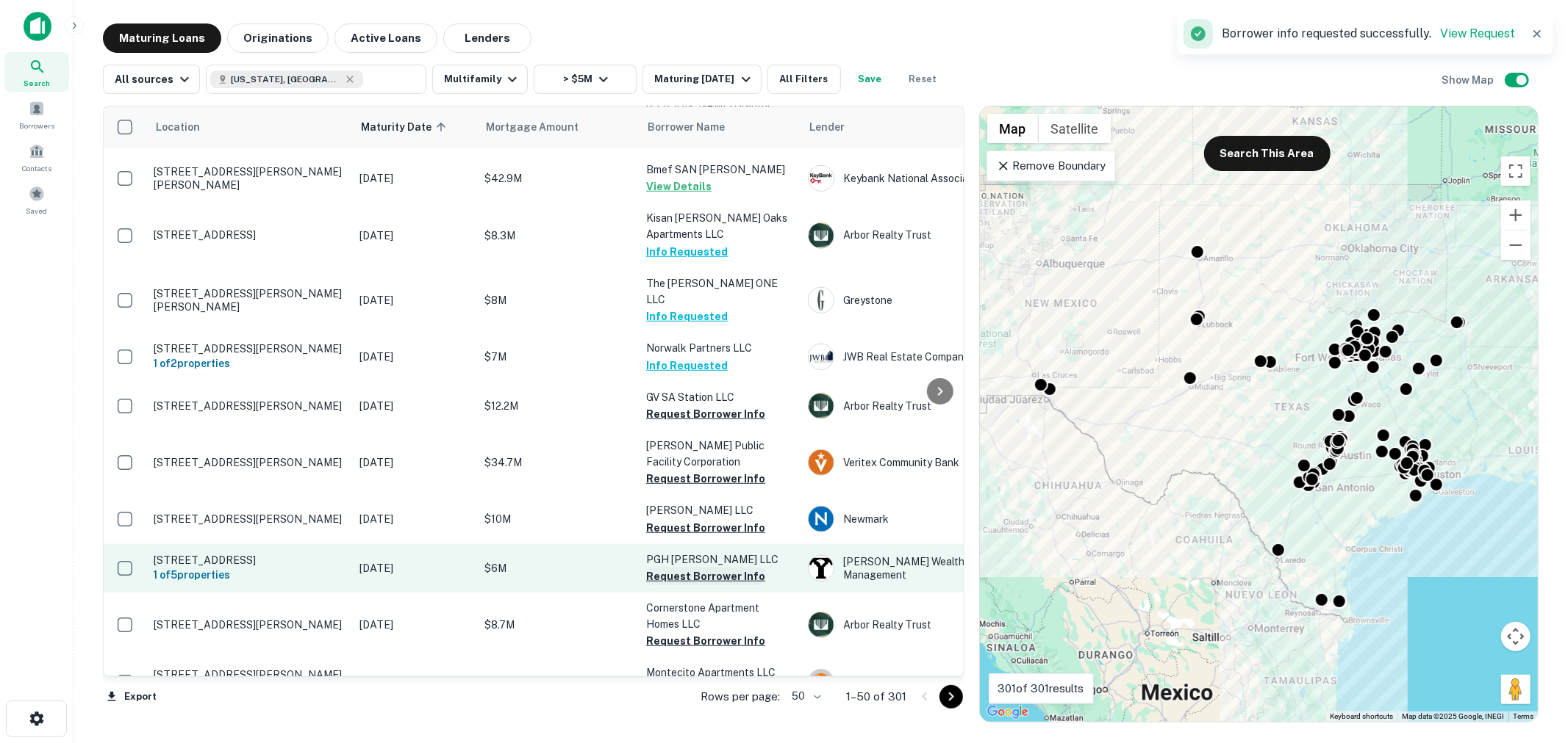
click at [725, 567] on button "Request Borrower Info" at bounding box center [706, 576] width 119 height 18
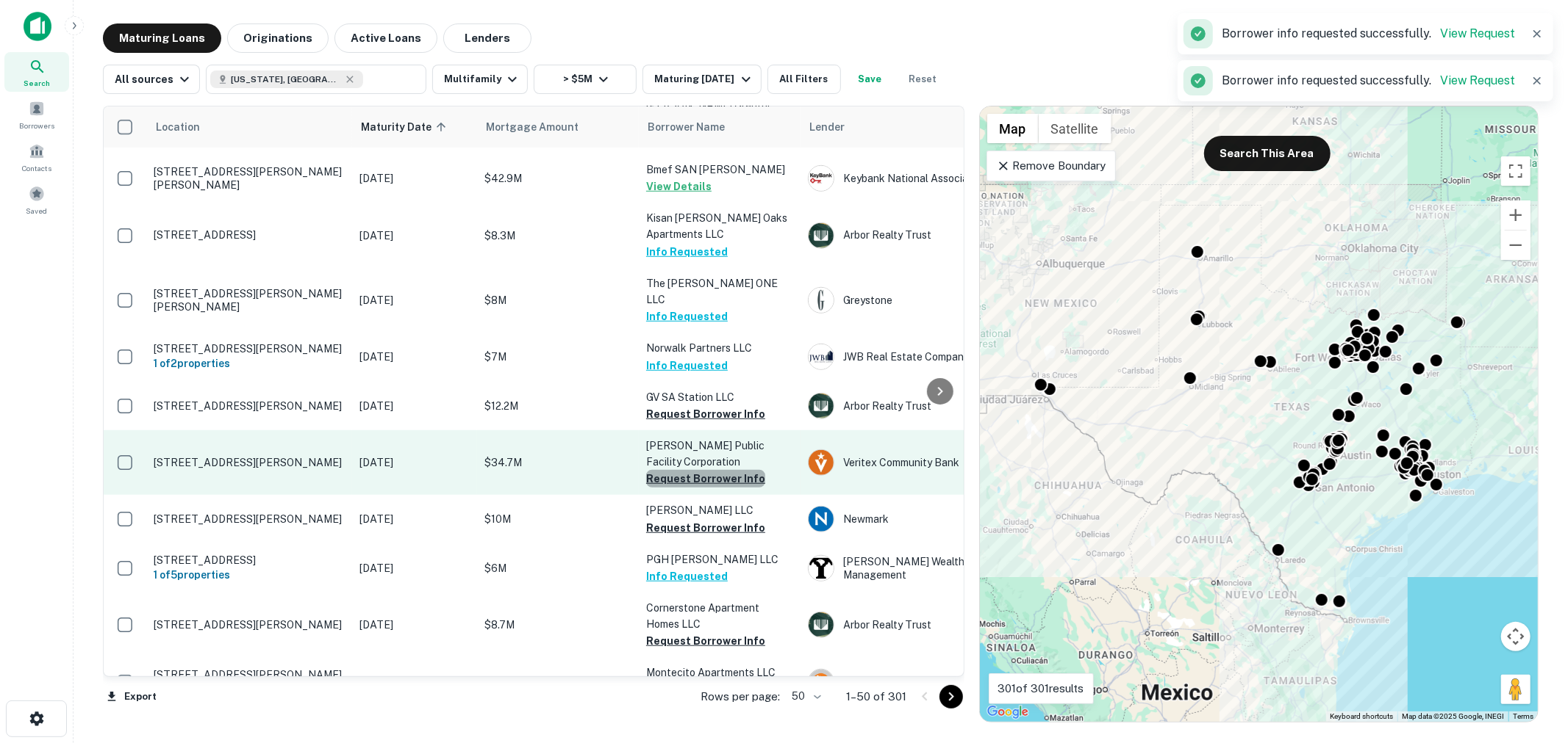
click at [713, 470] on button "Request Borrower Info" at bounding box center [706, 479] width 119 height 18
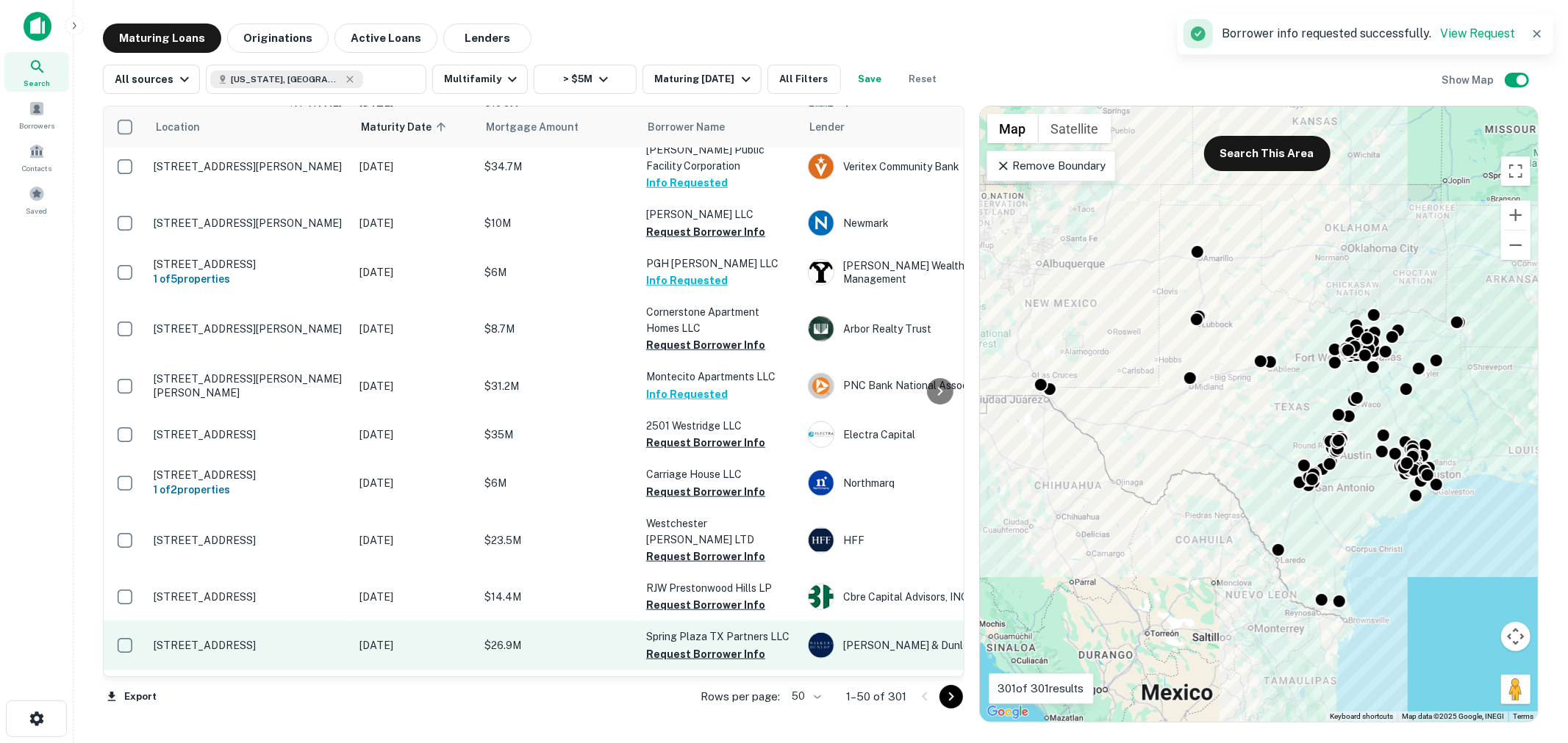
scroll to position [1197, 0]
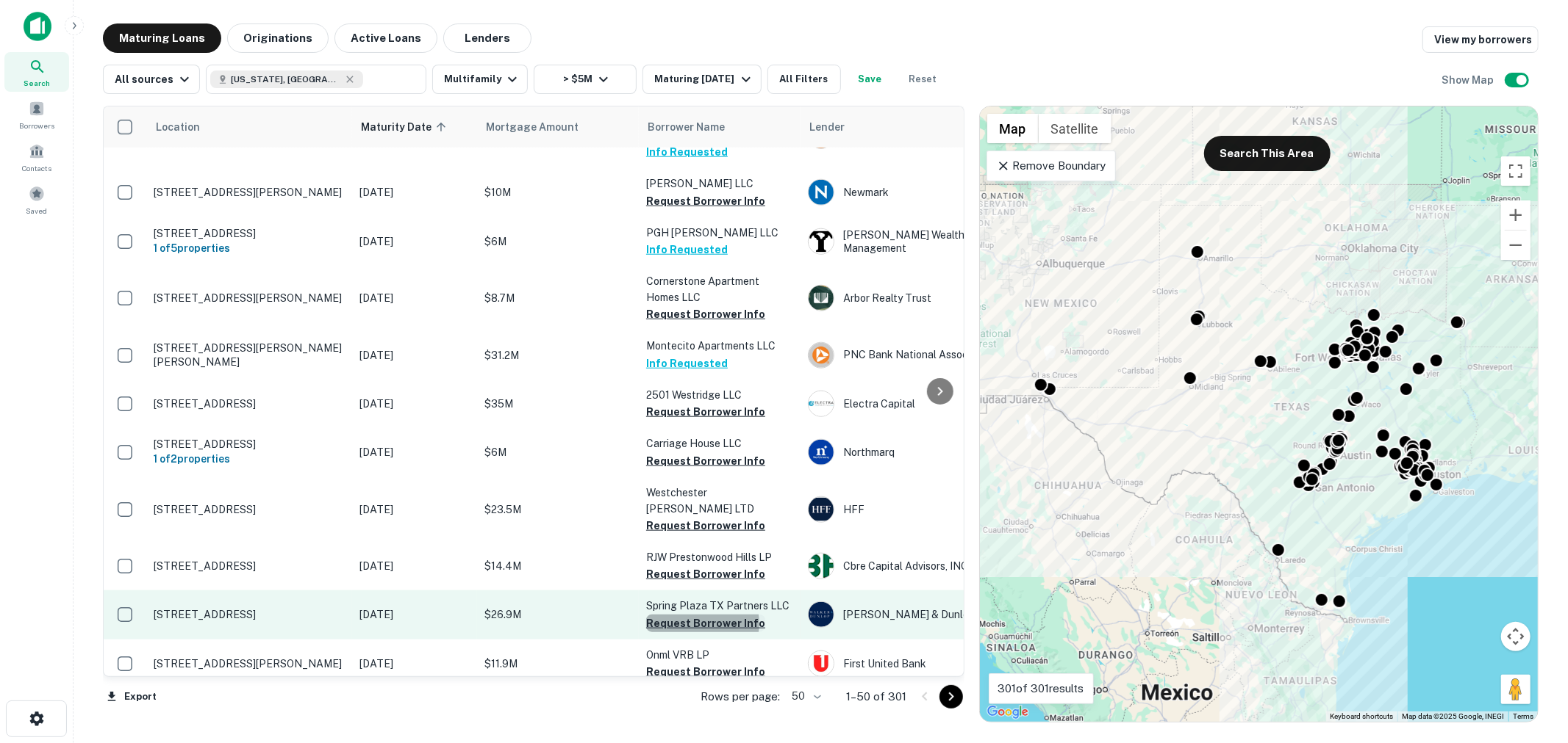
click at [702, 615] on button "Request Borrower Info" at bounding box center [706, 624] width 119 height 18
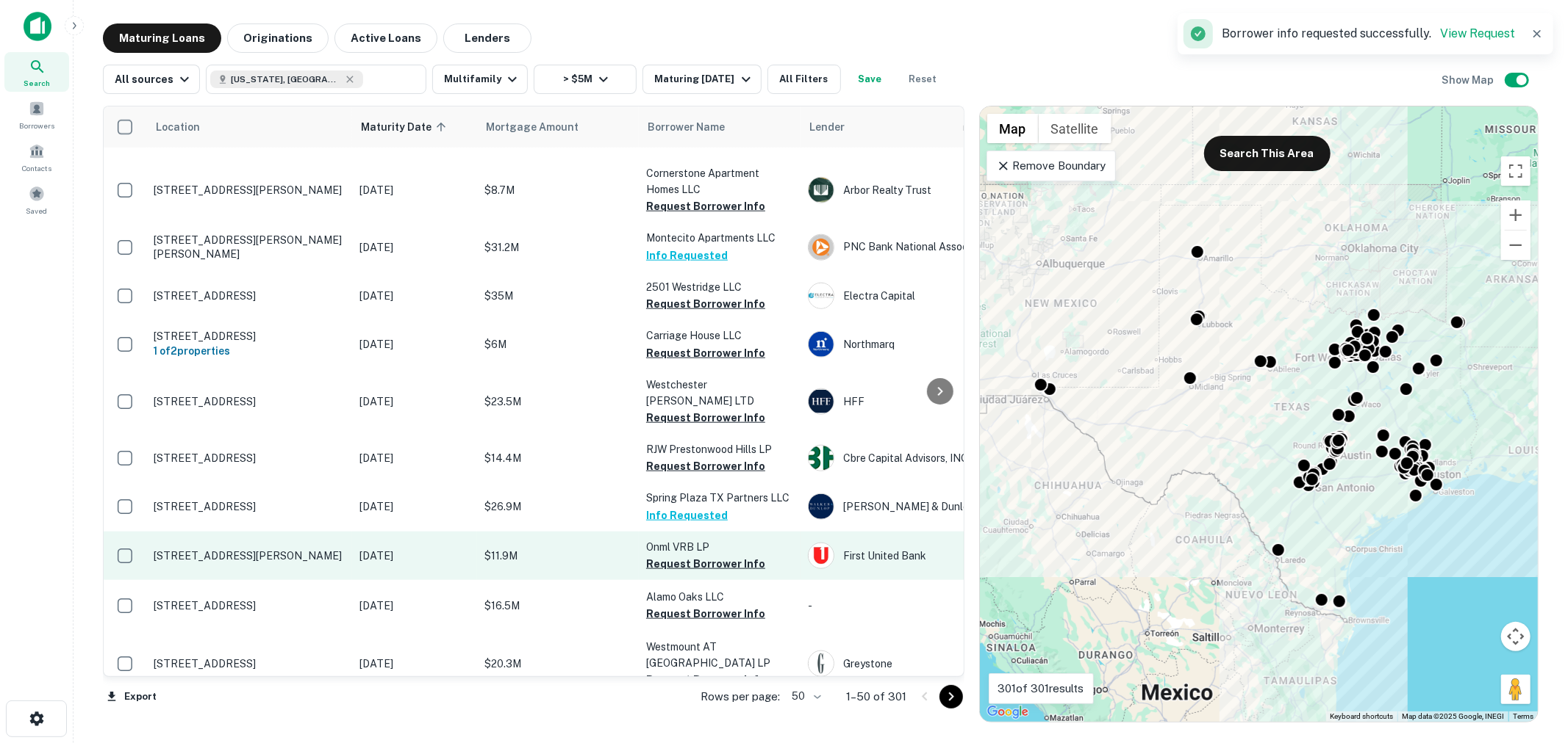
scroll to position [1414, 0]
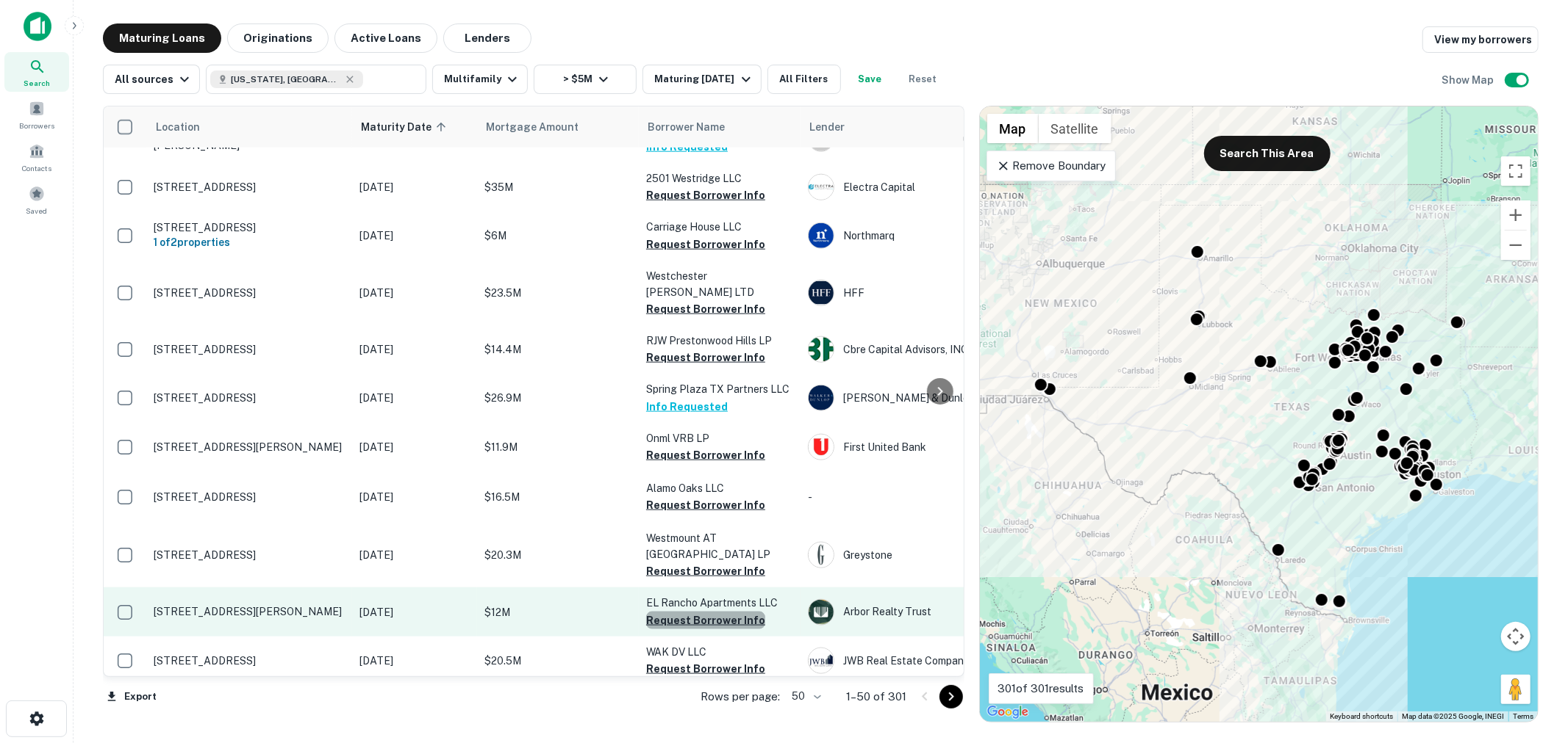
click at [711, 612] on button "Request Borrower Info" at bounding box center [706, 620] width 119 height 18
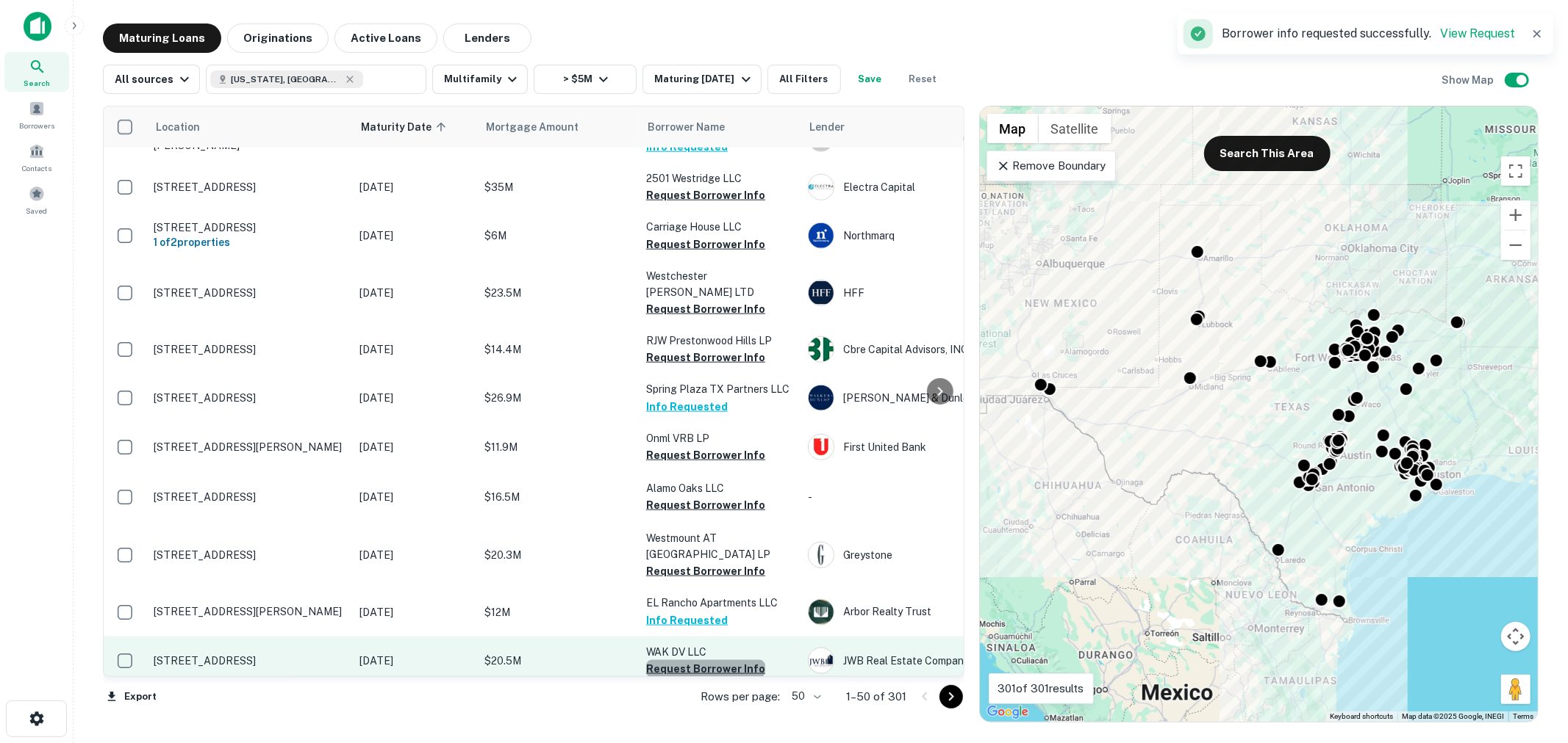
click at [714, 660] on button "Request Borrower Info" at bounding box center [706, 669] width 119 height 18
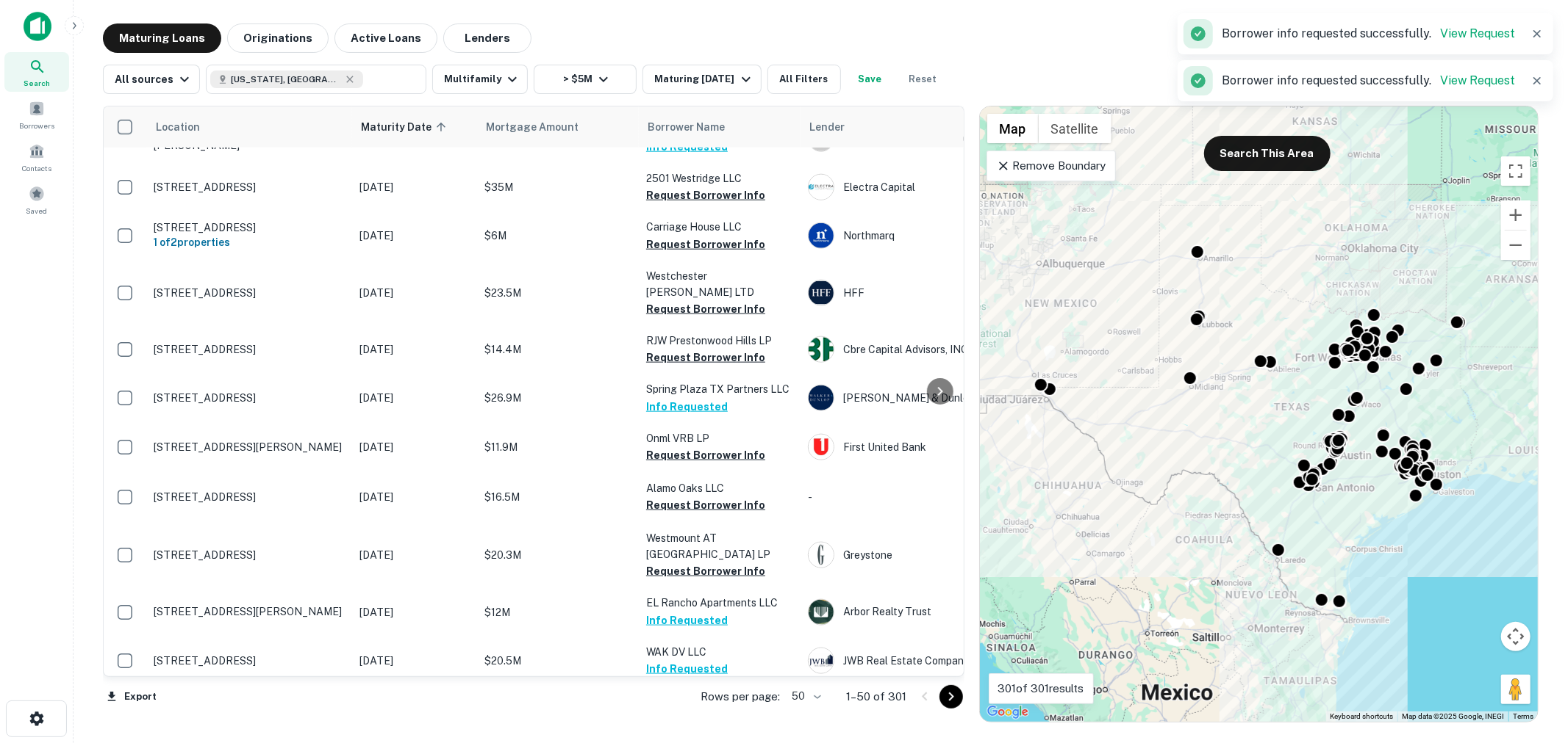
click at [696, 710] on button "Request Borrower Info" at bounding box center [706, 718] width 119 height 18
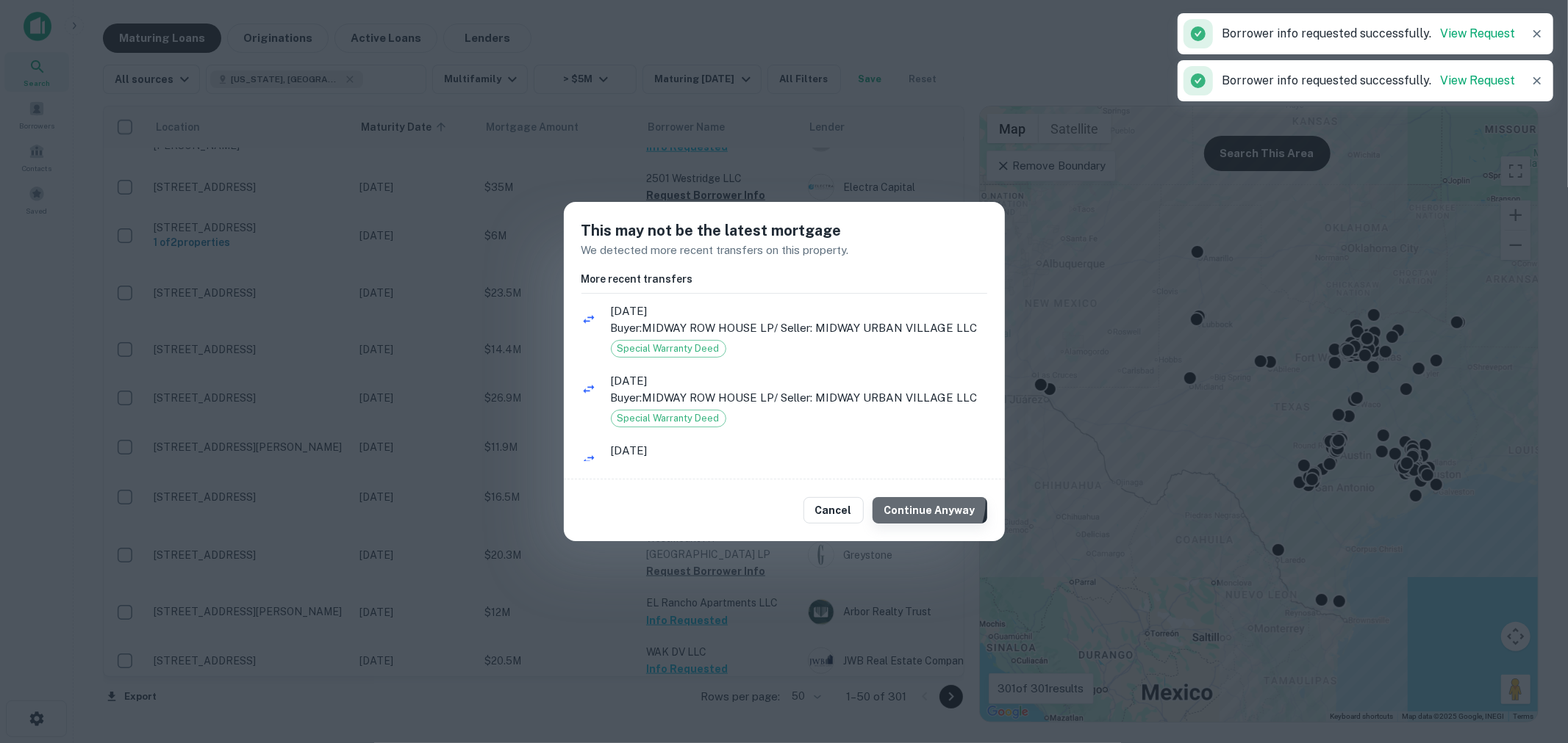
click at [919, 502] on button "Continue Anyway" at bounding box center [929, 510] width 114 height 26
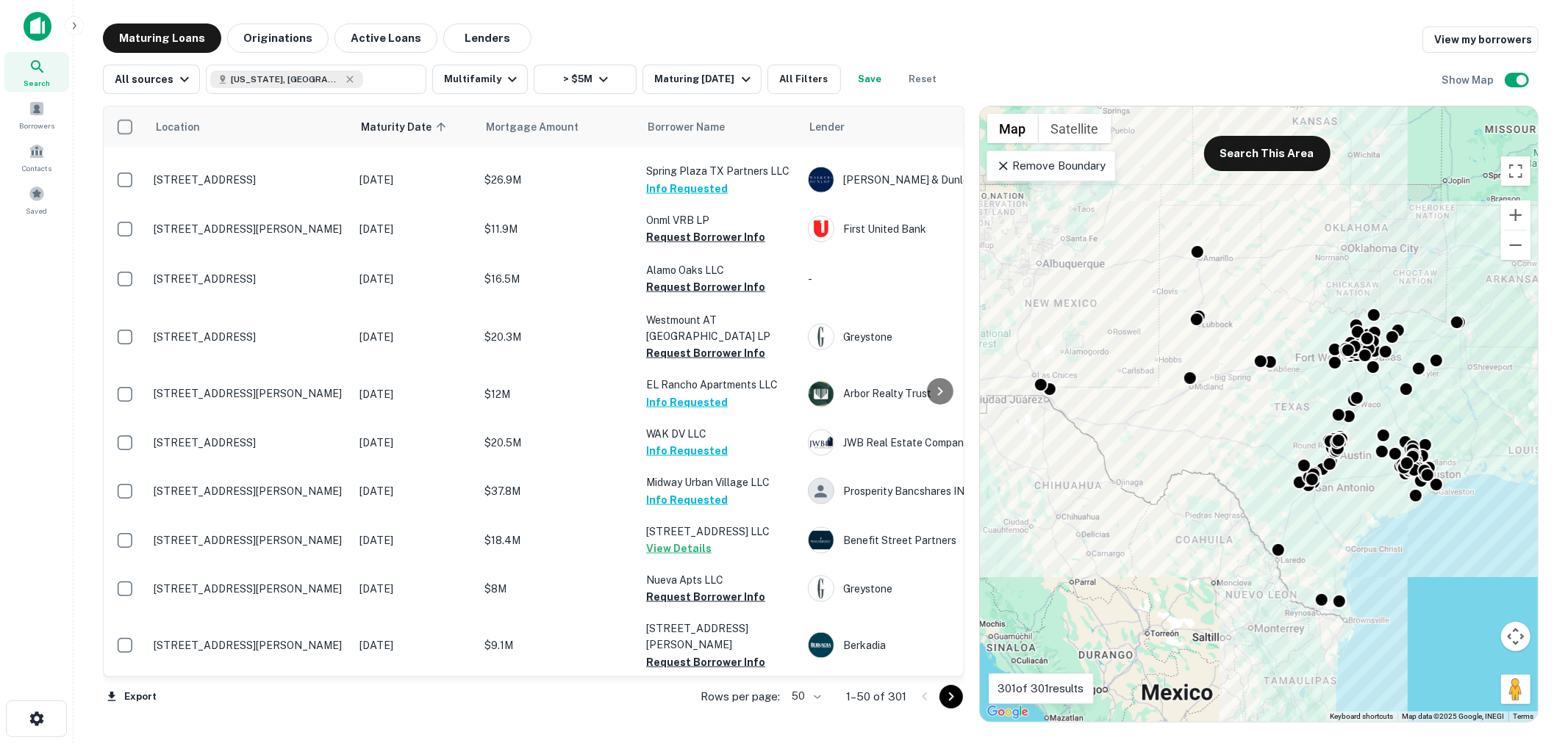
scroll to position [1741, 0]
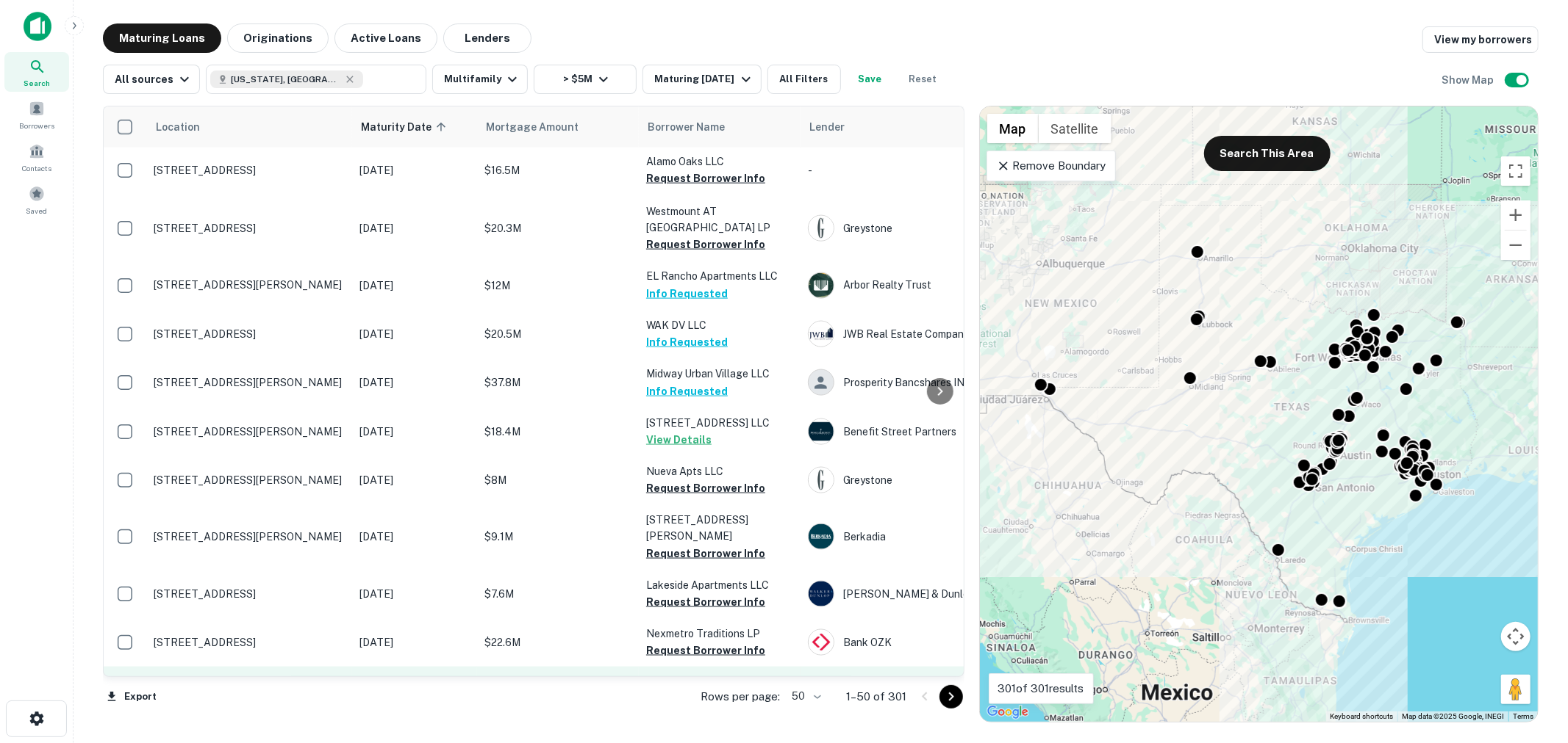
click at [710, 691] on button "Request Borrower Info" at bounding box center [706, 700] width 119 height 18
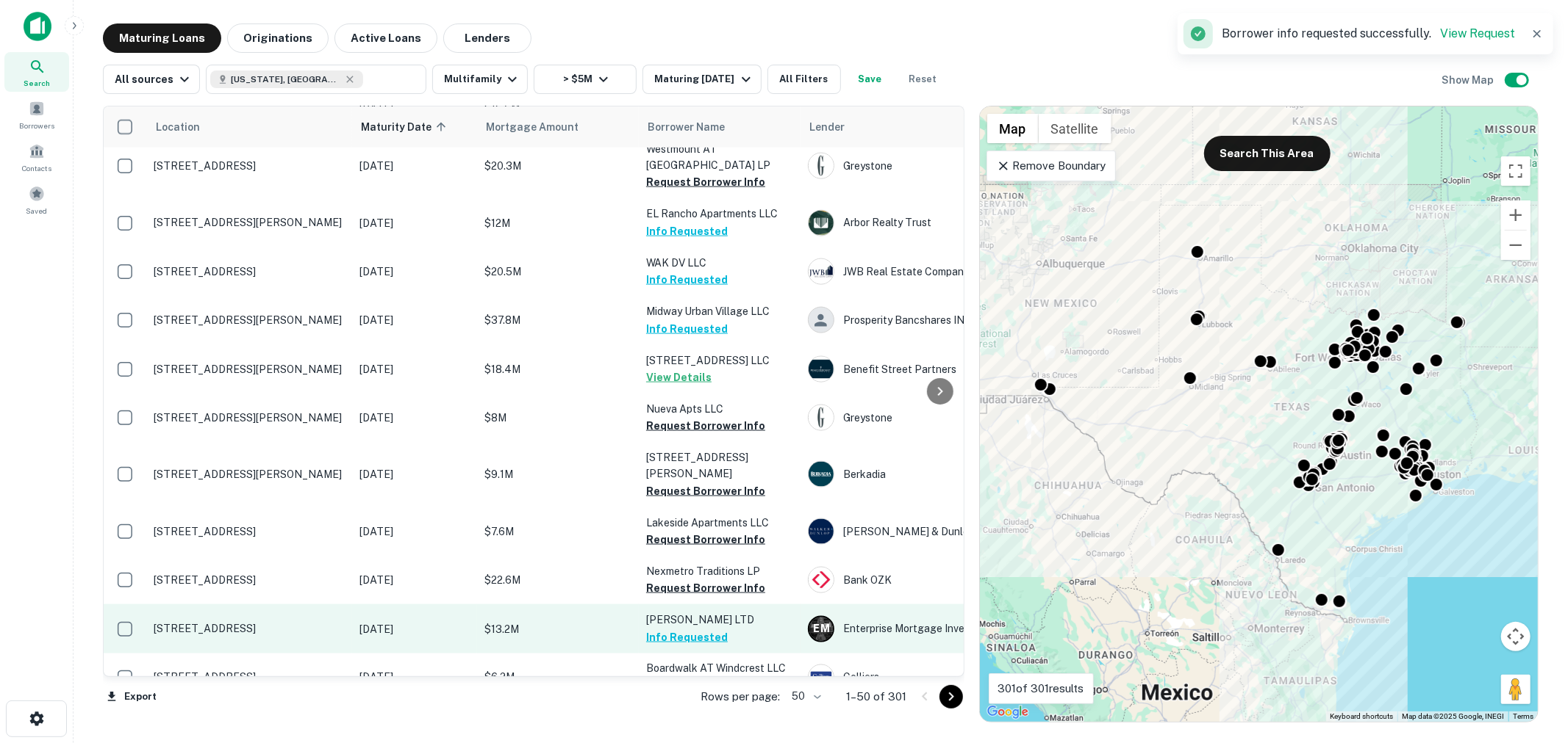
scroll to position [1850, 0]
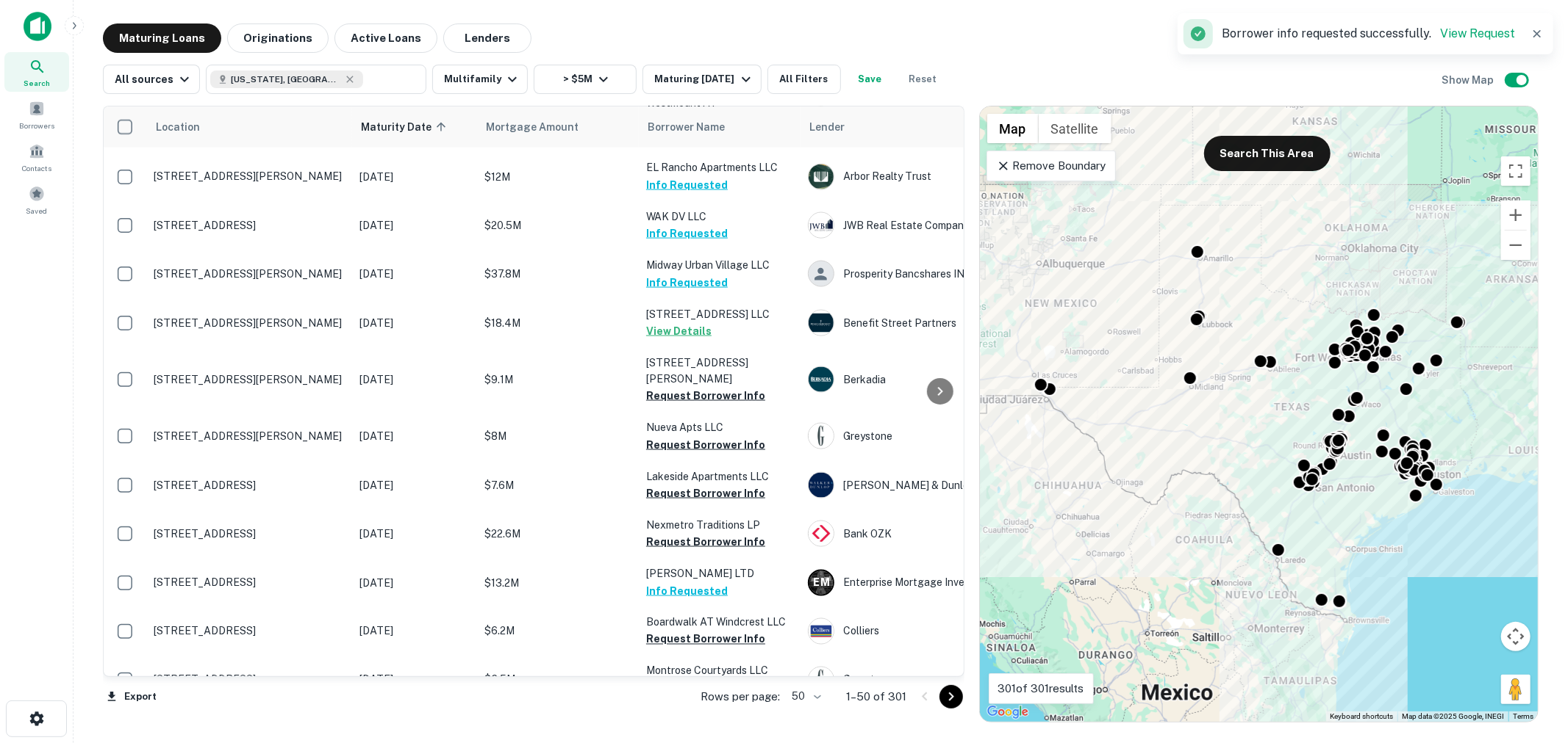
click at [690, 730] on button "Request Borrower Info" at bounding box center [706, 739] width 119 height 18
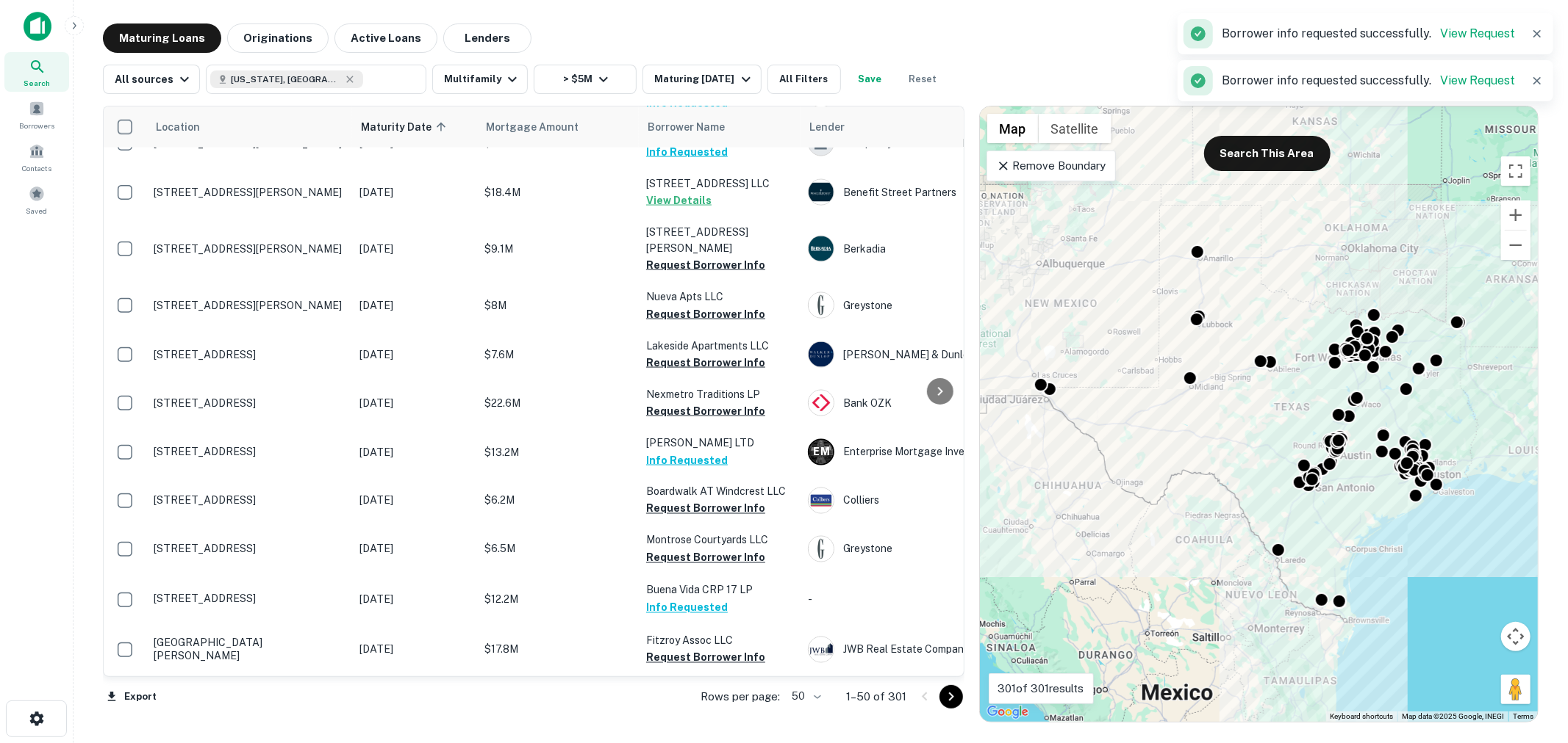
scroll to position [1992, 0]
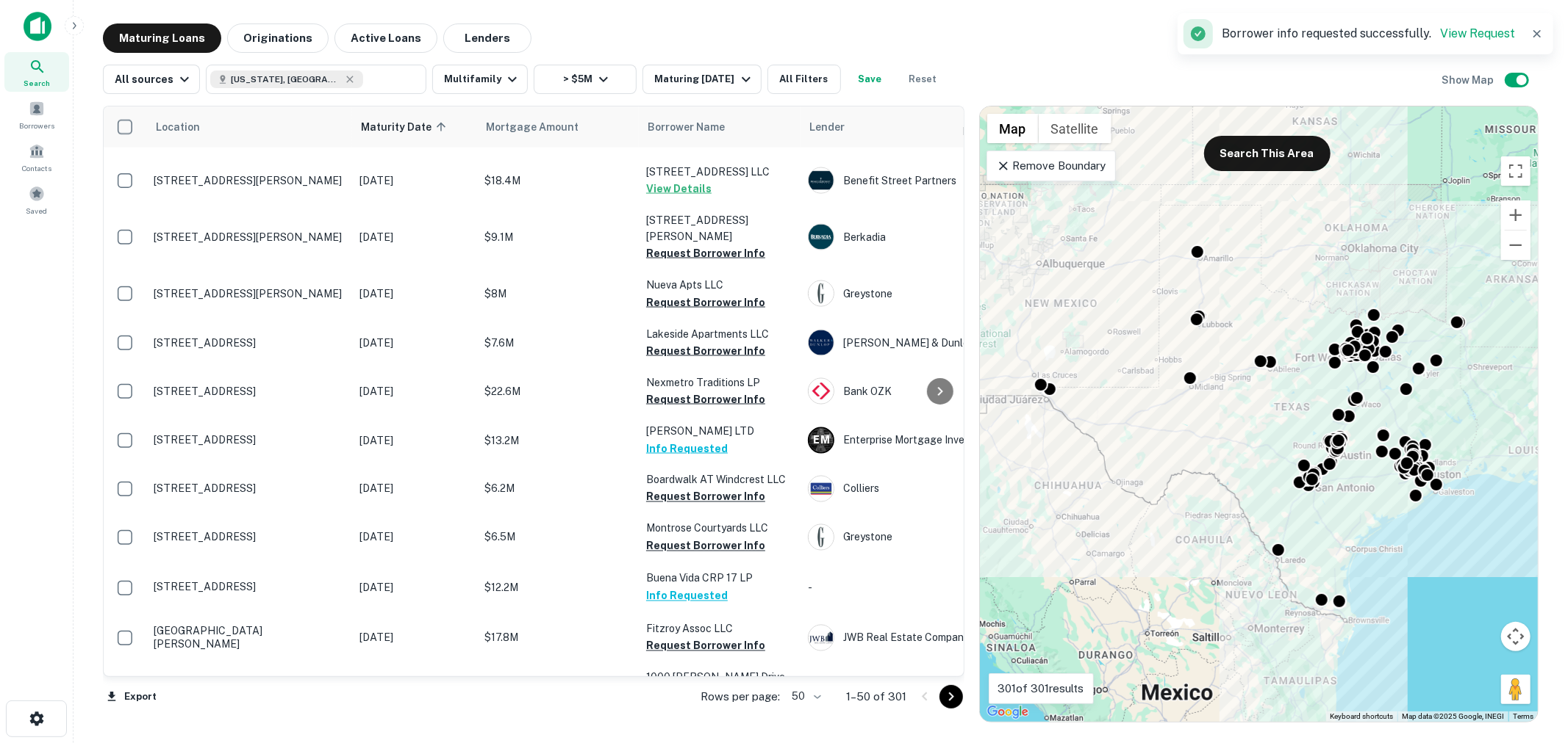
click at [946, 699] on icon "Go to next page" at bounding box center [951, 697] width 18 height 18
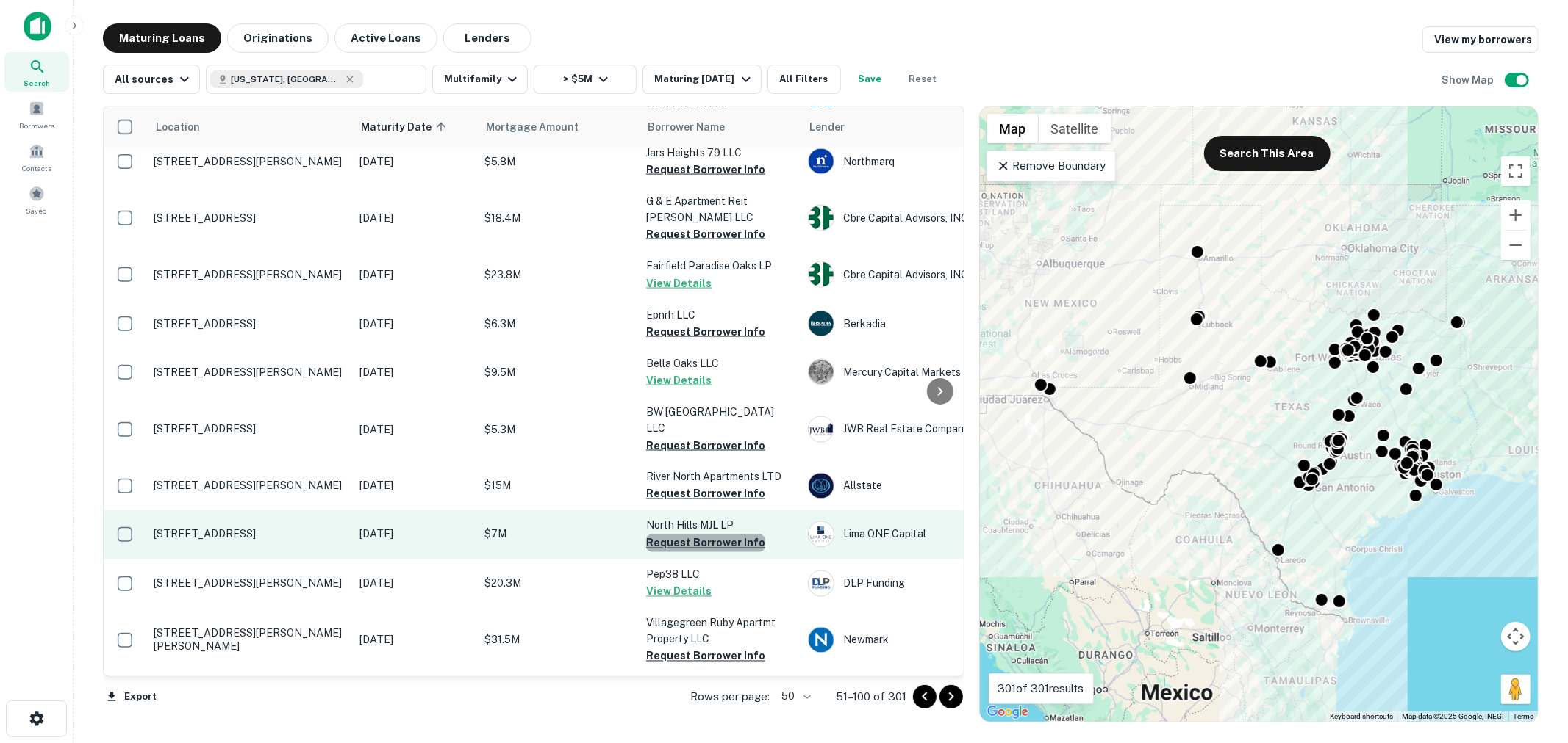
click at [711, 535] on button "Request Borrower Info" at bounding box center [706, 544] width 119 height 18
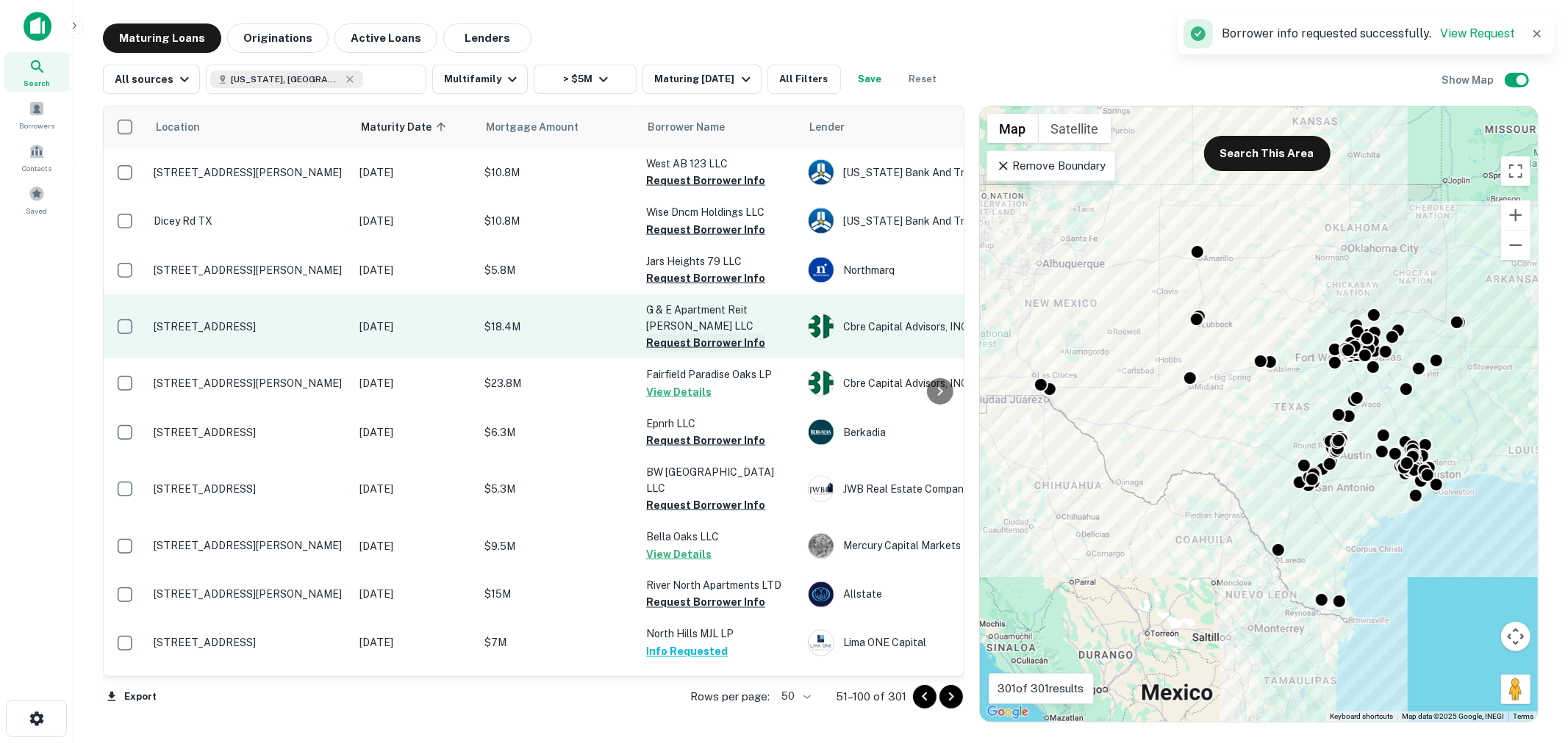
scroll to position [1774, 0]
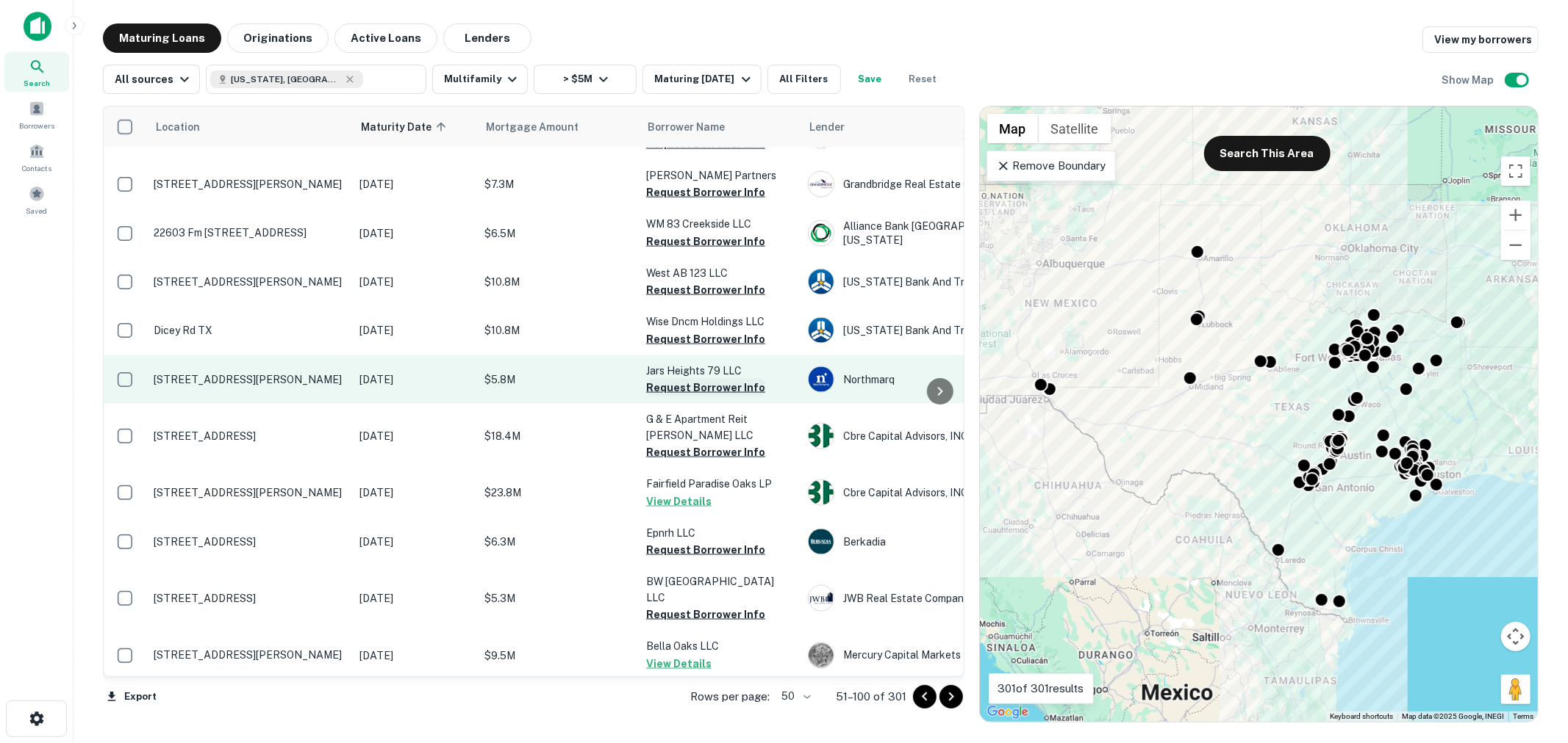
click at [732, 379] on button "Request Borrower Info" at bounding box center [706, 388] width 119 height 18
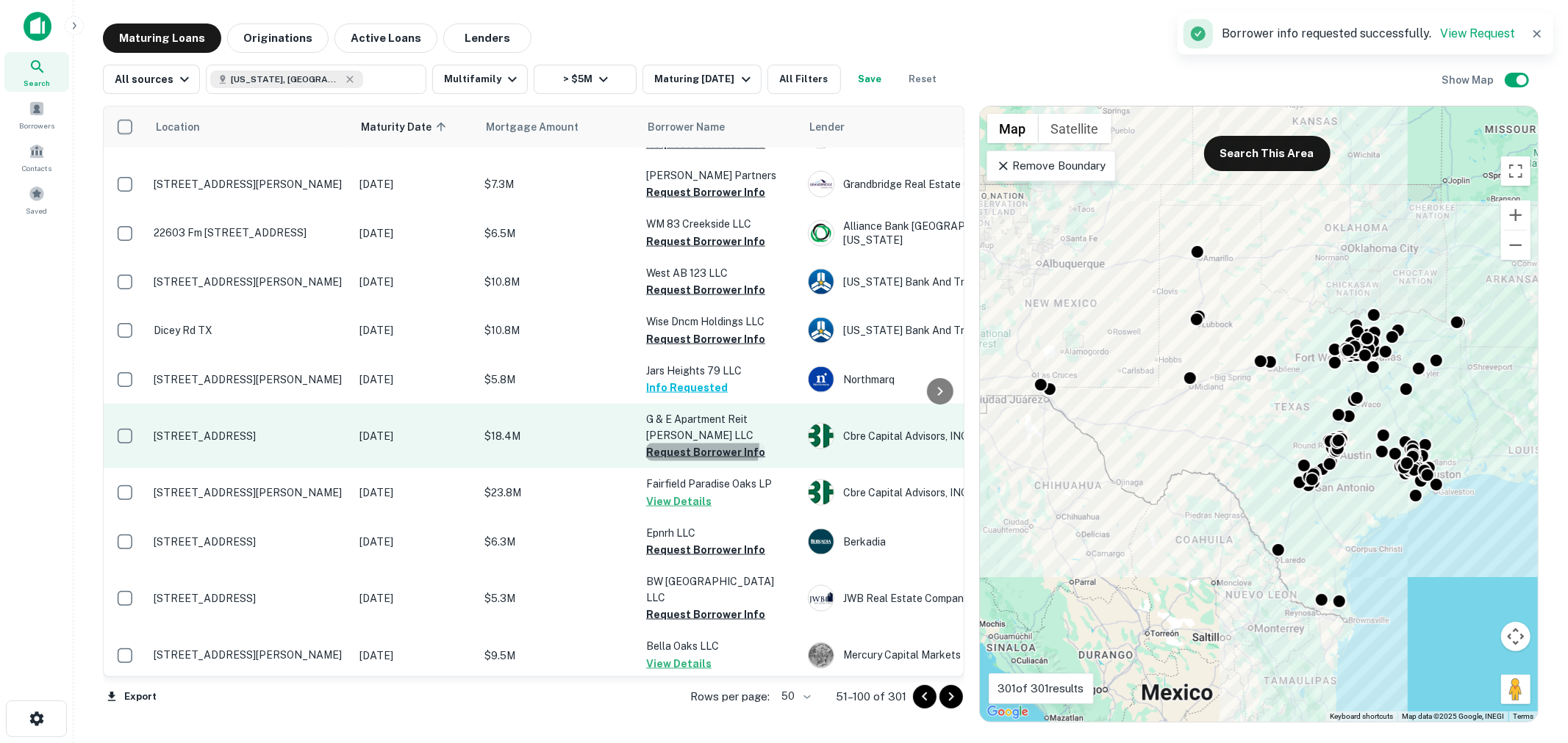
click at [695, 444] on button "Request Borrower Info" at bounding box center [706, 452] width 119 height 18
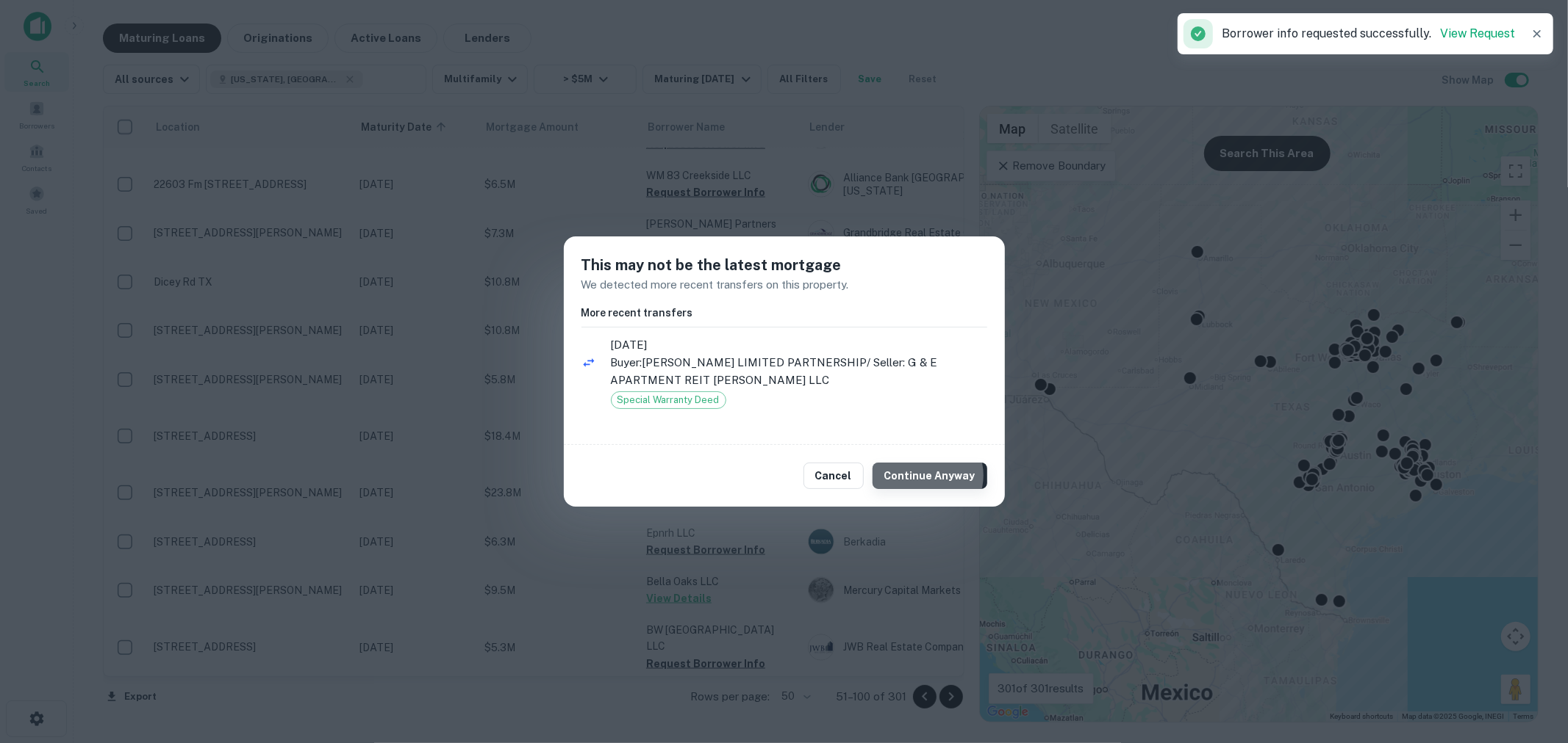
drag, startPoint x: 931, startPoint y: 476, endPoint x: 917, endPoint y: 465, distance: 17.8
click at [931, 477] on button "Continue Anyway" at bounding box center [929, 475] width 114 height 26
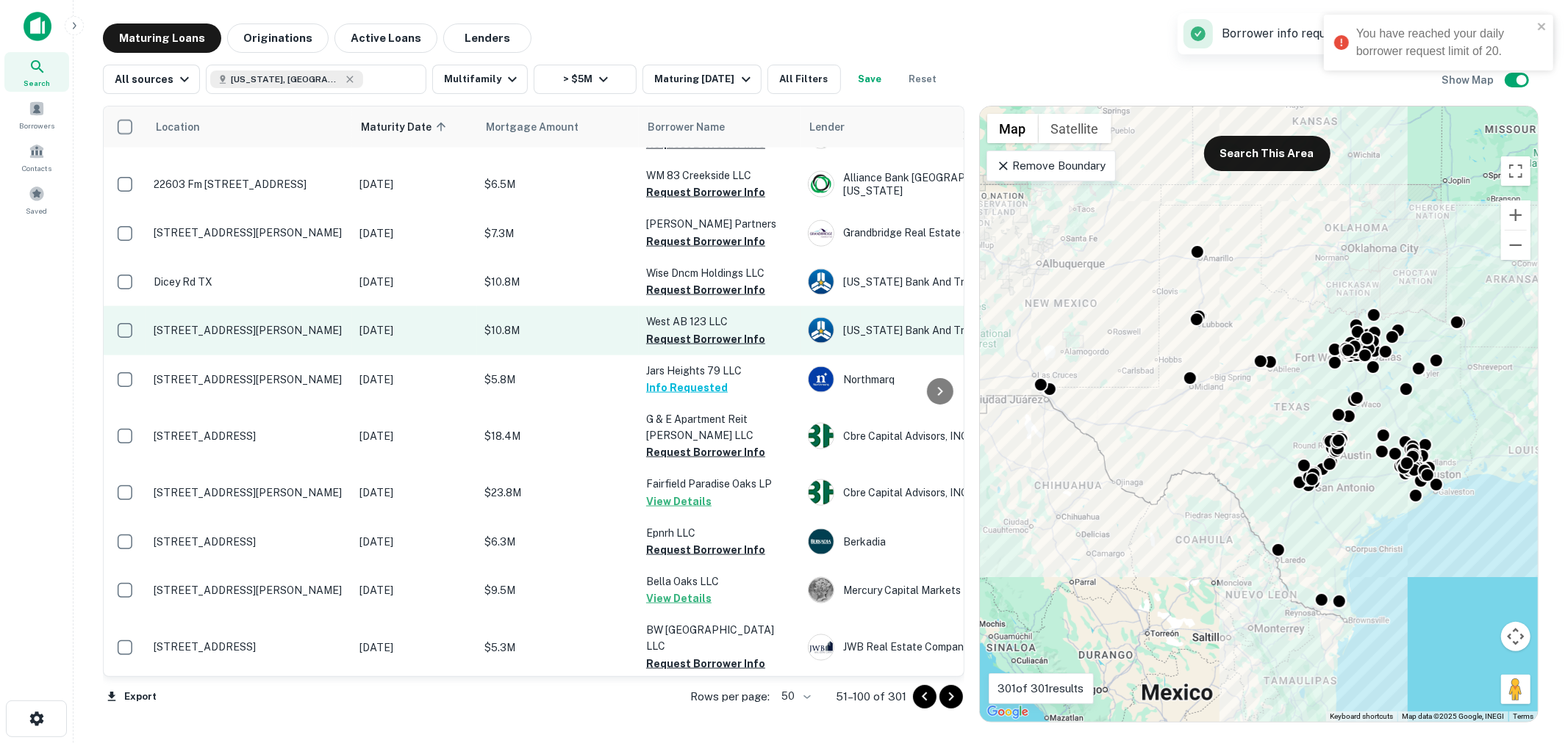
scroll to position [1665, 0]
